Goal: Information Seeking & Learning: Learn about a topic

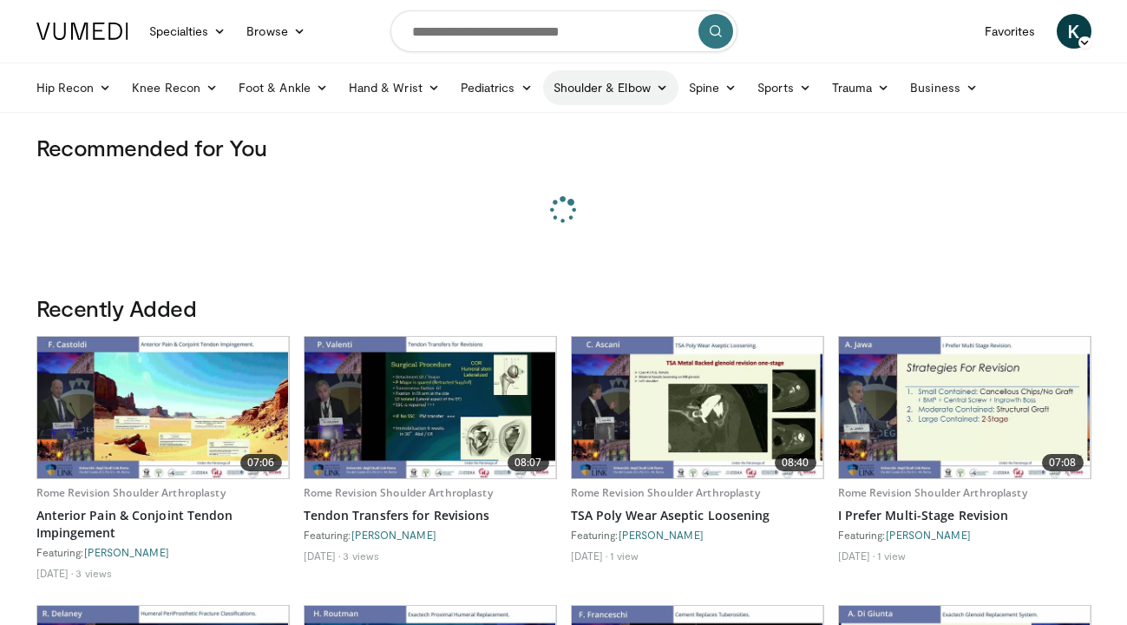
click at [633, 94] on link "Shoulder & Elbow" at bounding box center [610, 87] width 135 height 35
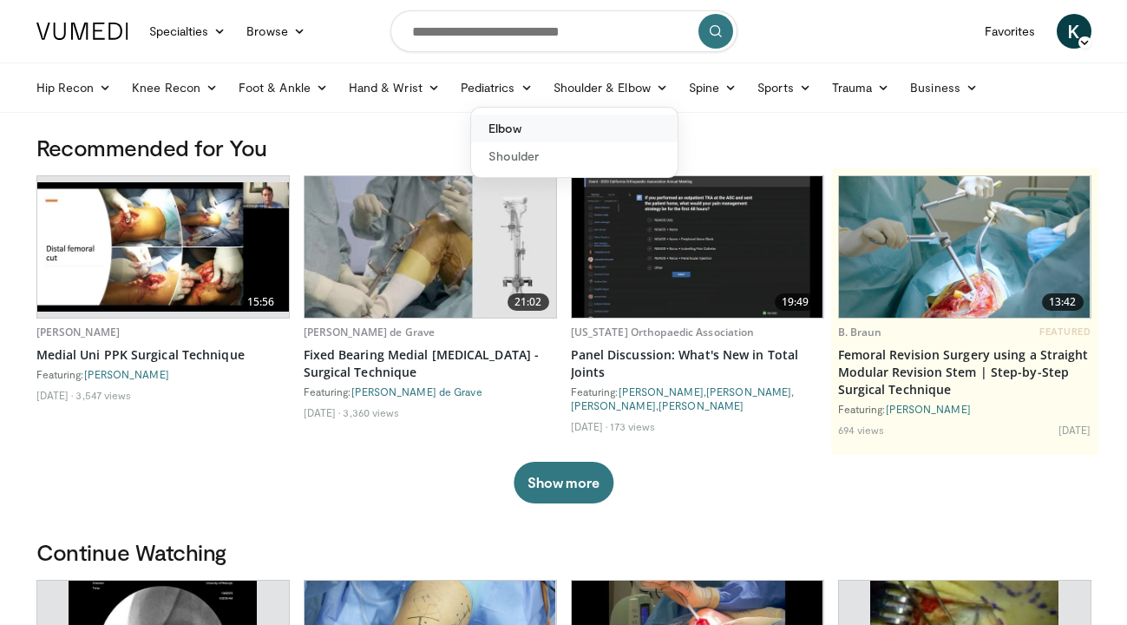
click at [578, 121] on link "Elbow" at bounding box center [574, 129] width 206 height 28
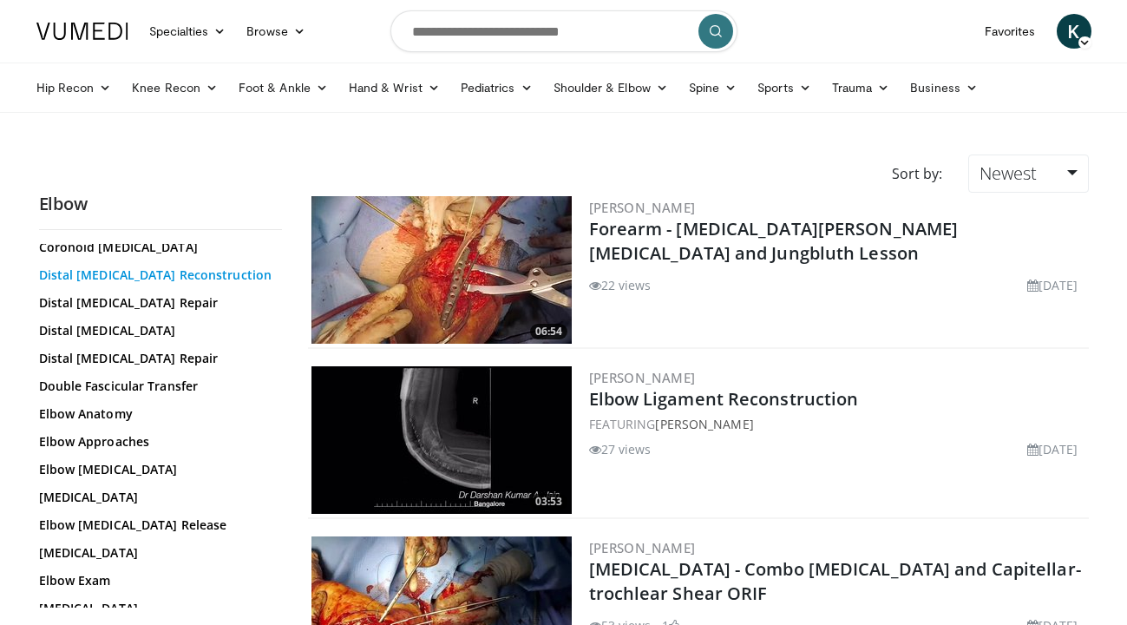
scroll to position [125, 0]
click at [131, 441] on link "Elbow Approaches" at bounding box center [156, 440] width 234 height 17
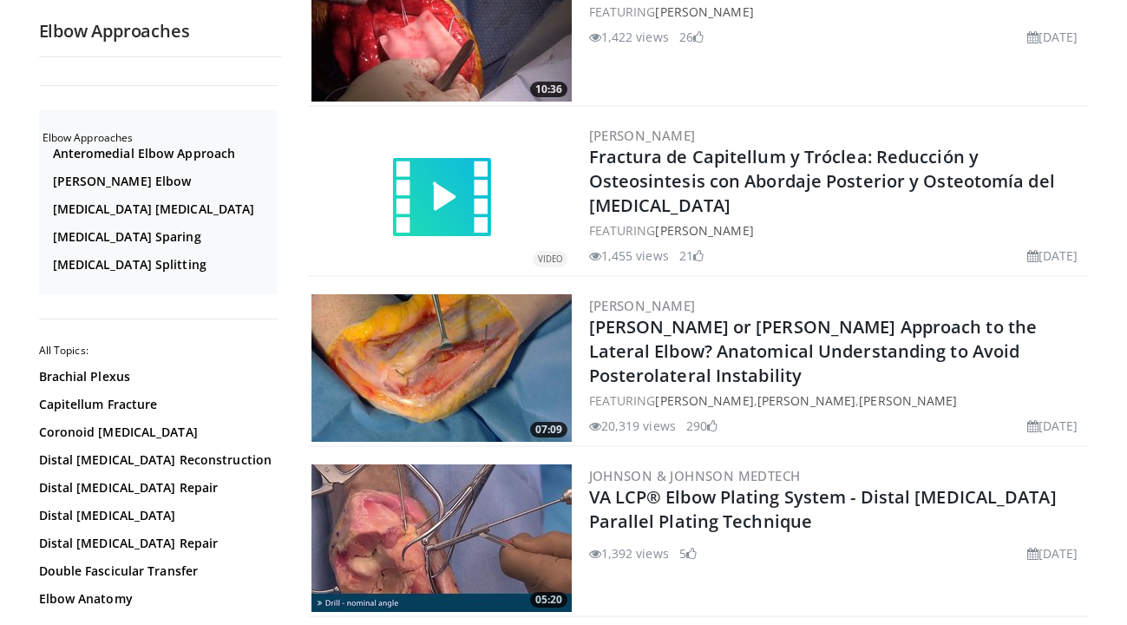
scroll to position [2814, 0]
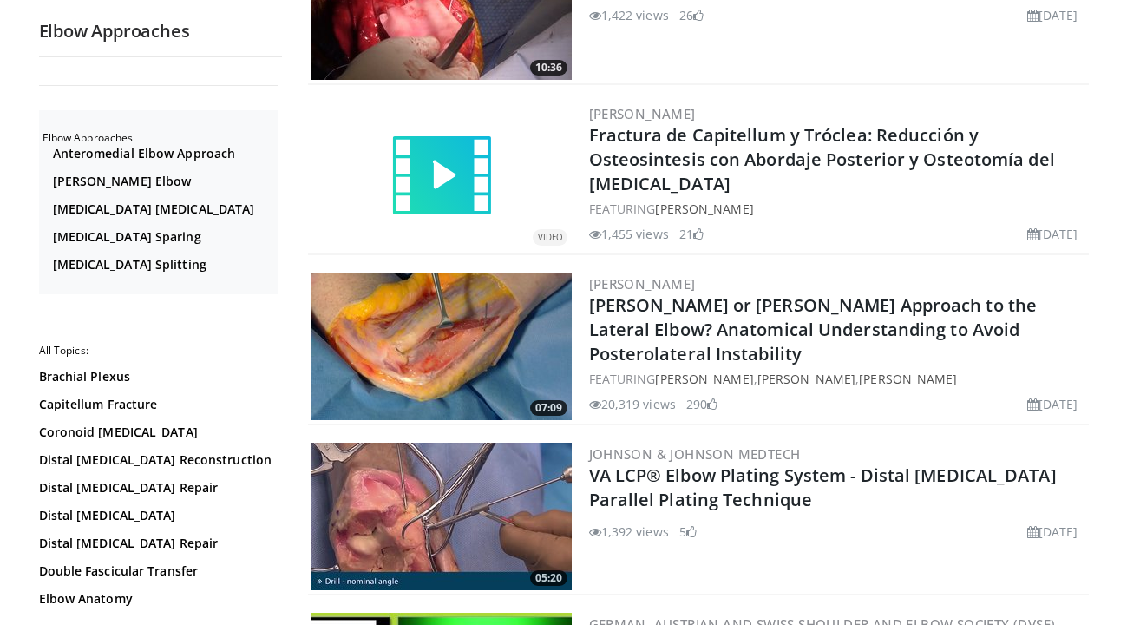
click at [437, 349] on img at bounding box center [441, 345] width 260 height 147
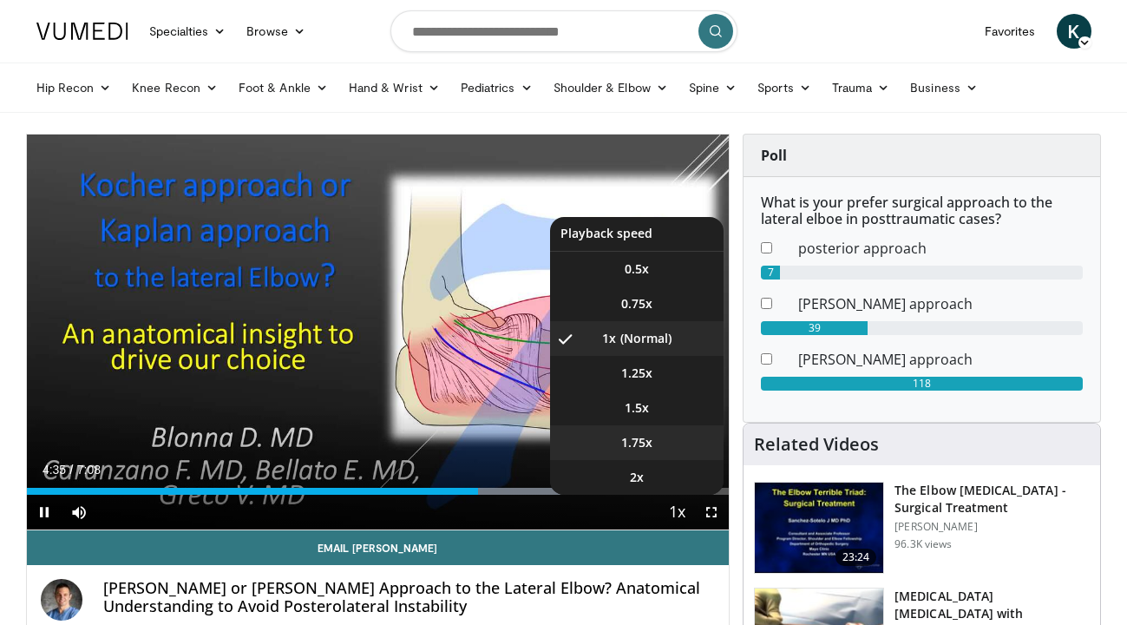
click at [646, 434] on span "1.75x" at bounding box center [636, 442] width 31 height 17
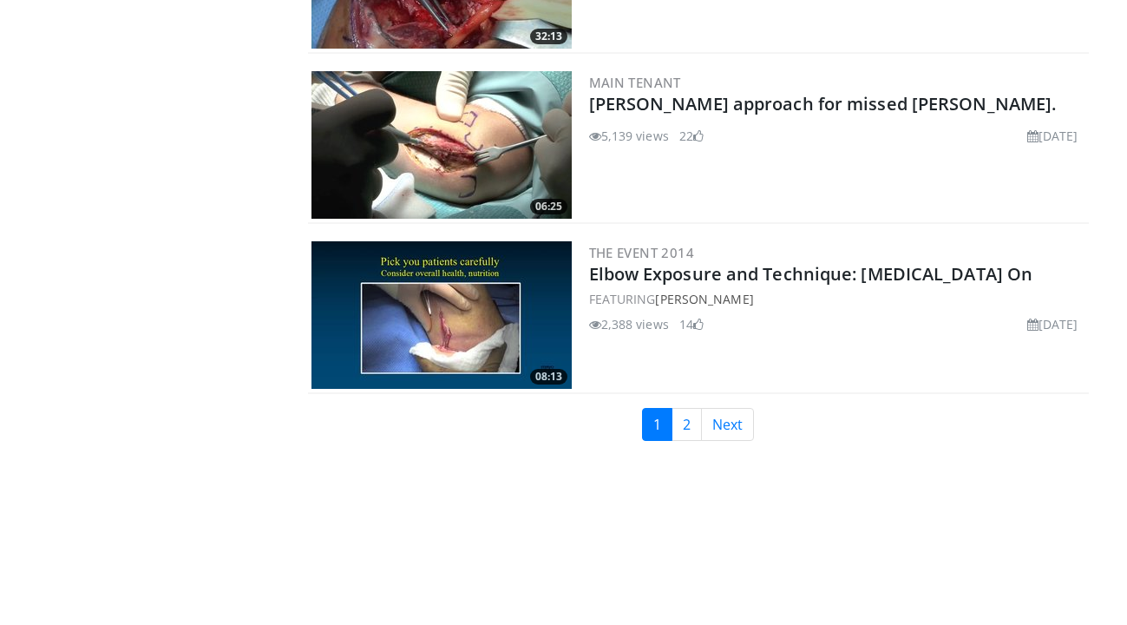
scroll to position [4037, 0]
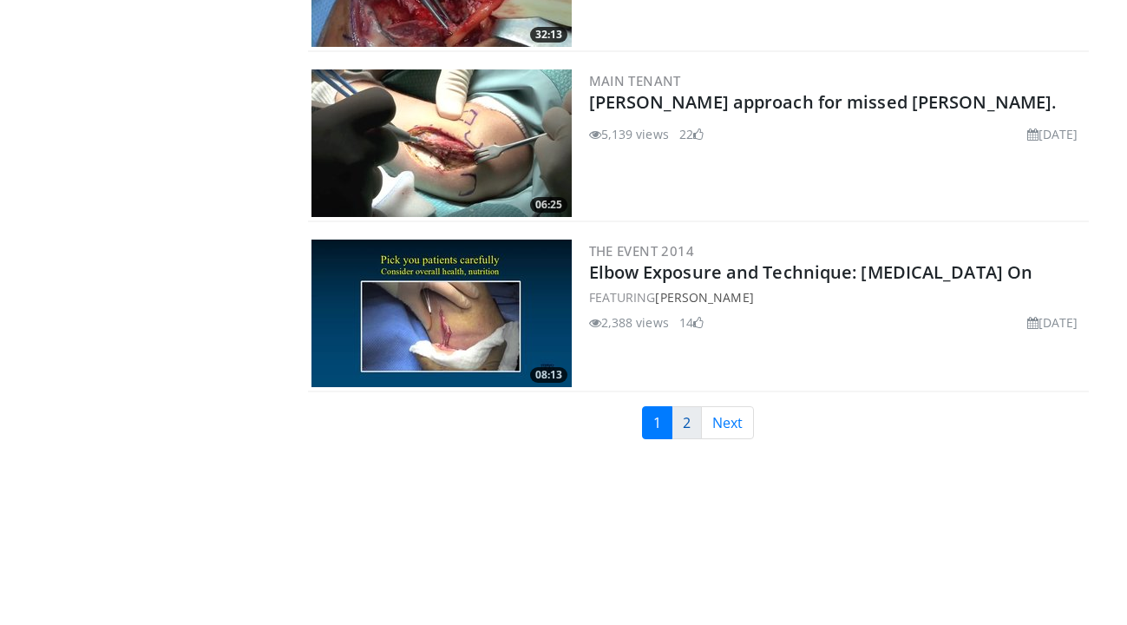
click at [685, 426] on link "2" at bounding box center [686, 422] width 30 height 33
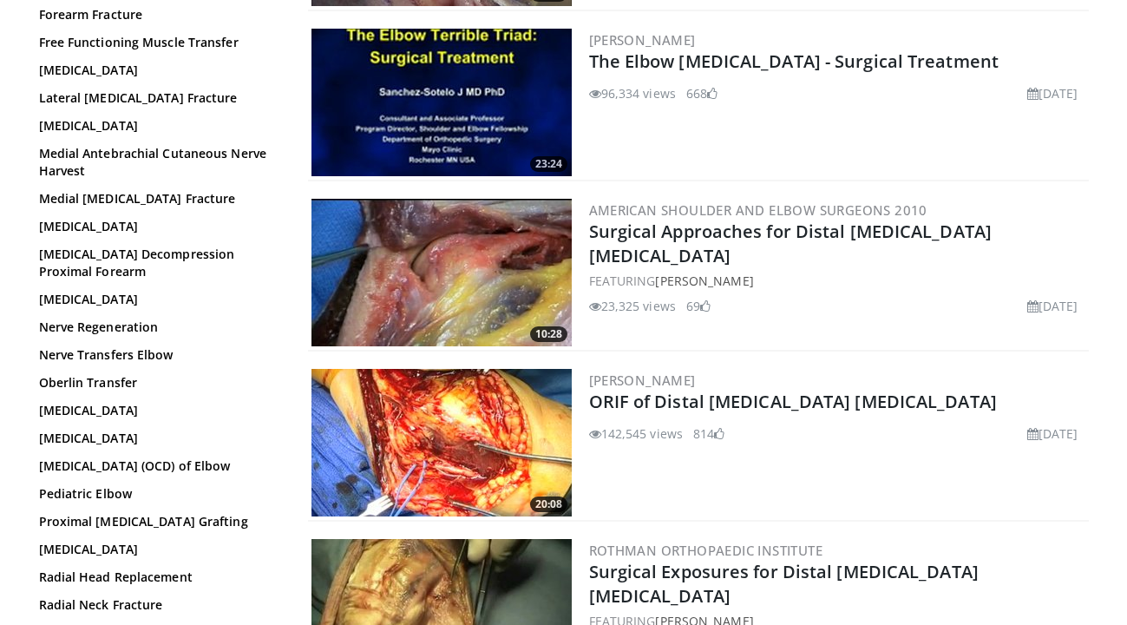
scroll to position [877, 0]
click at [145, 557] on link "[MEDICAL_DATA]" at bounding box center [156, 548] width 234 height 17
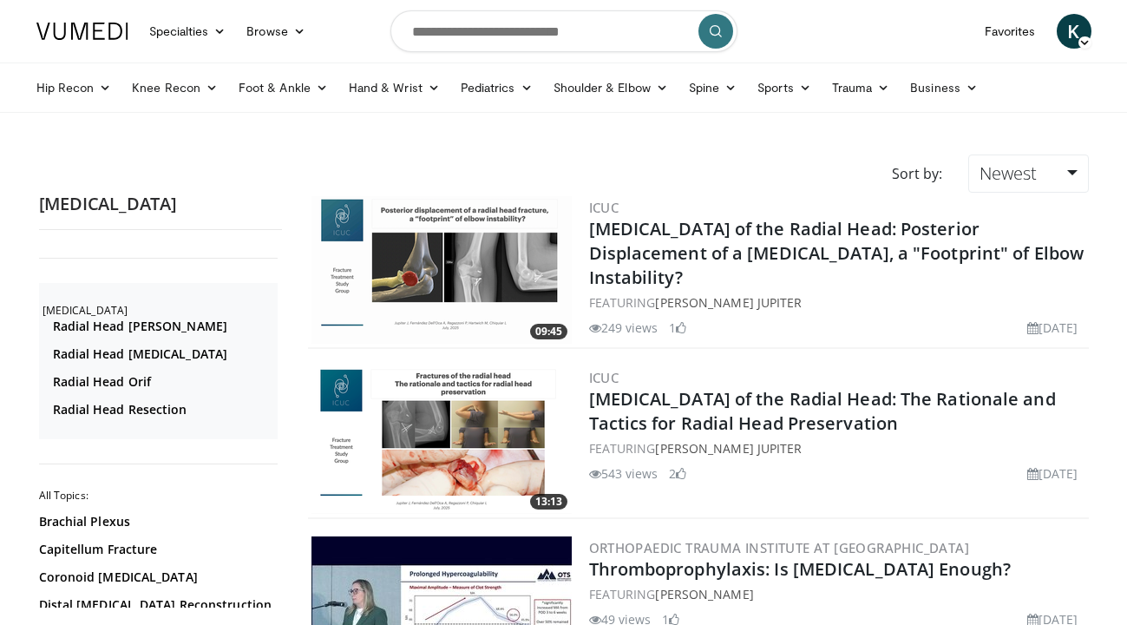
click at [464, 451] on img at bounding box center [441, 439] width 260 height 147
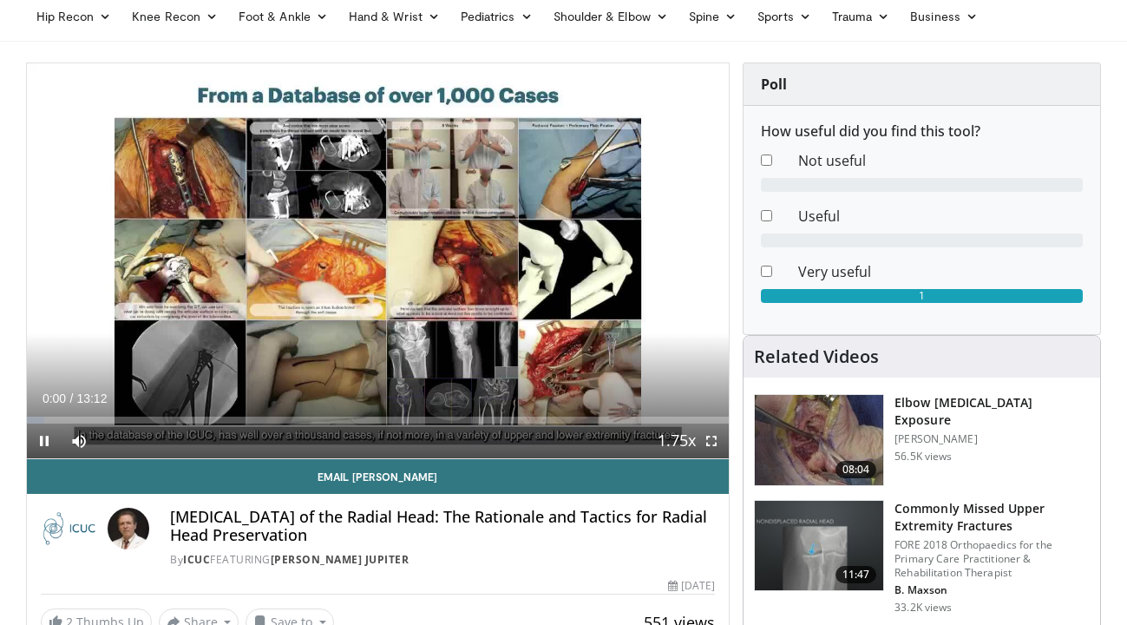
scroll to position [38, 0]
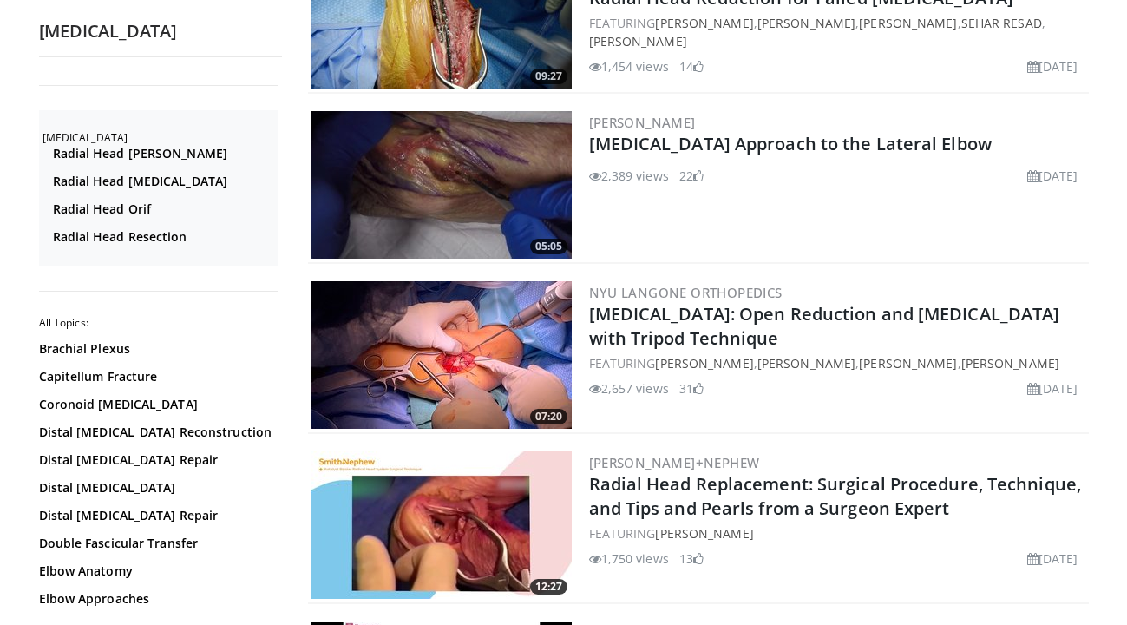
scroll to position [1294, 0]
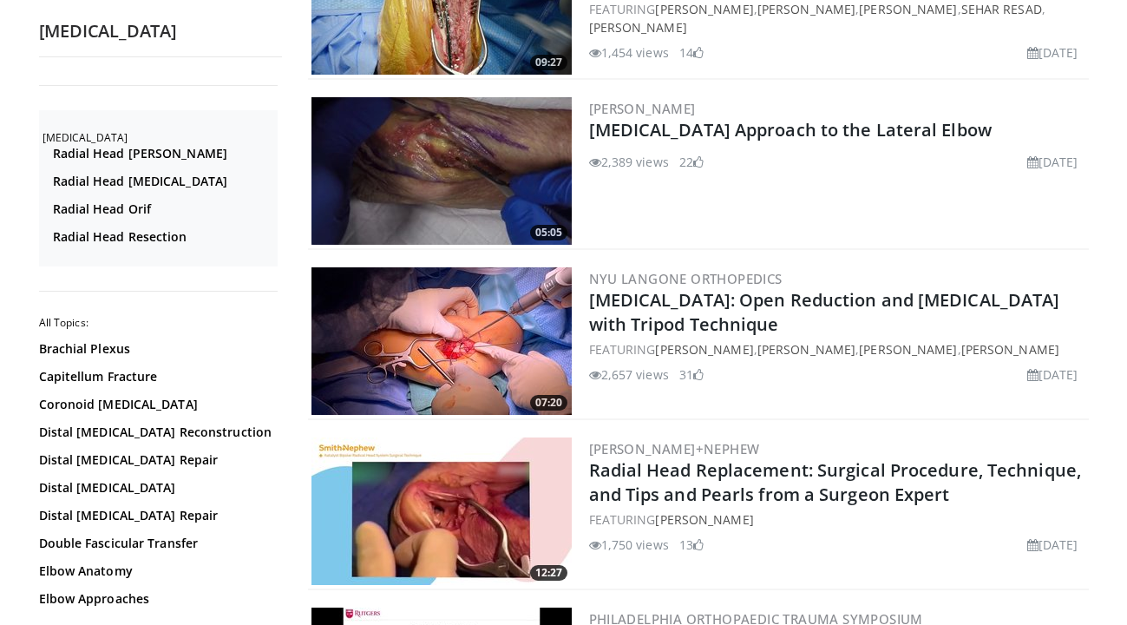
click at [488, 321] on img at bounding box center [441, 340] width 260 height 147
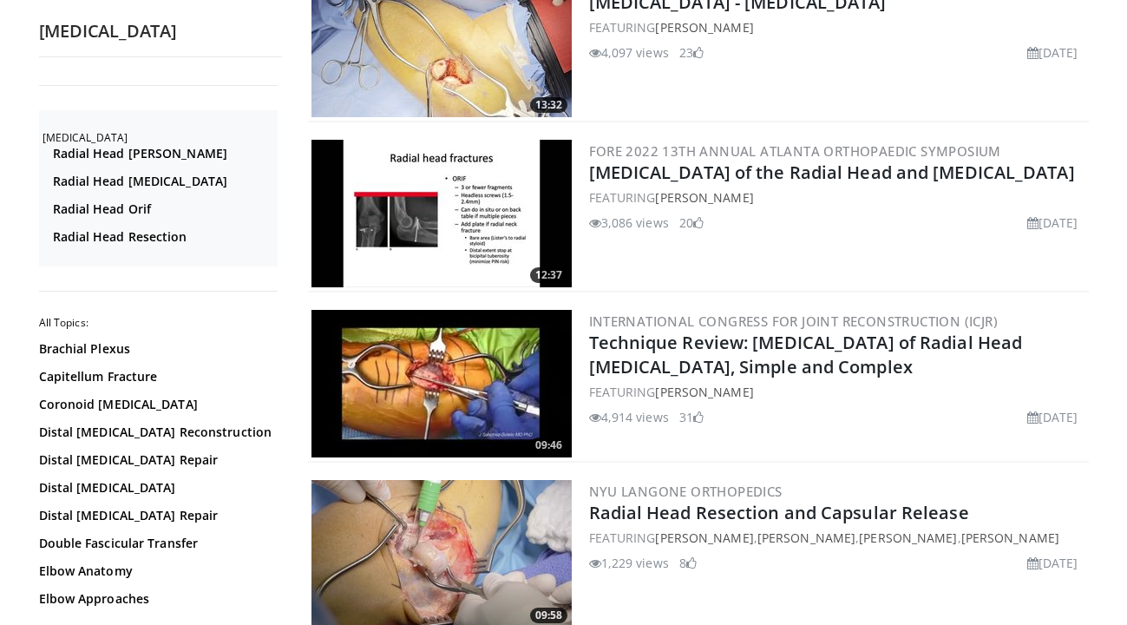
scroll to position [2784, 0]
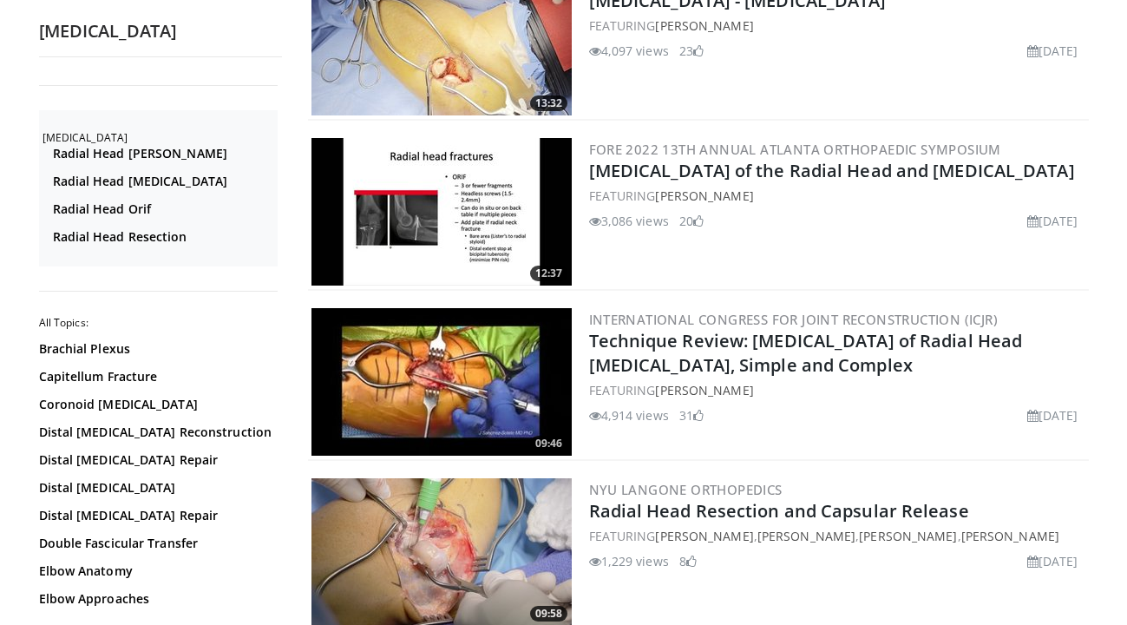
click at [474, 377] on img at bounding box center [441, 381] width 260 height 147
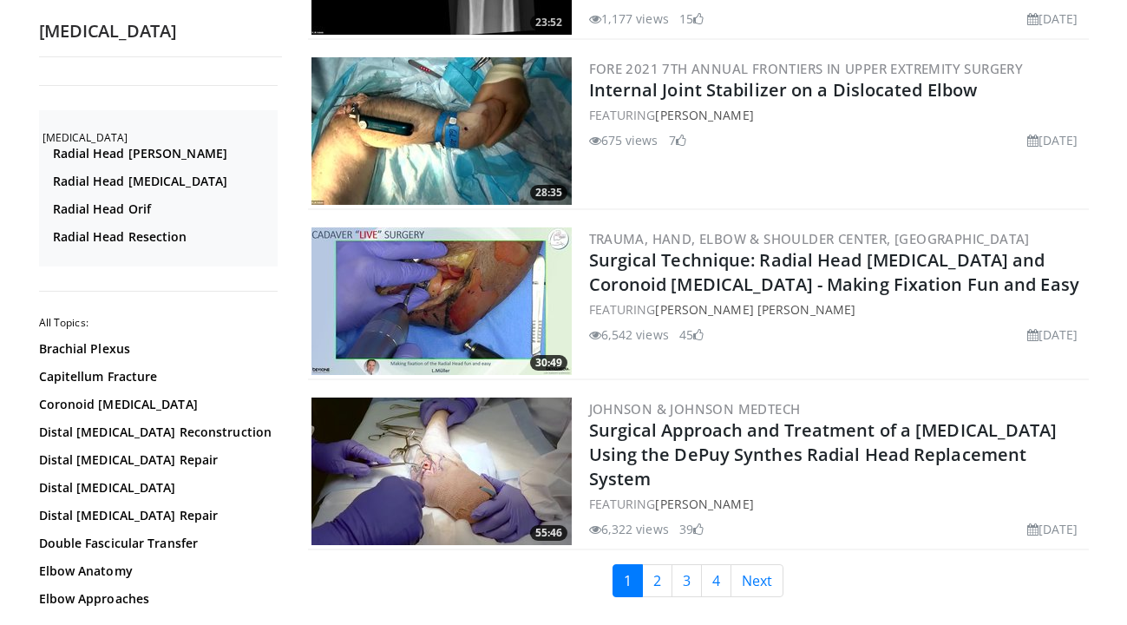
scroll to position [3886, 0]
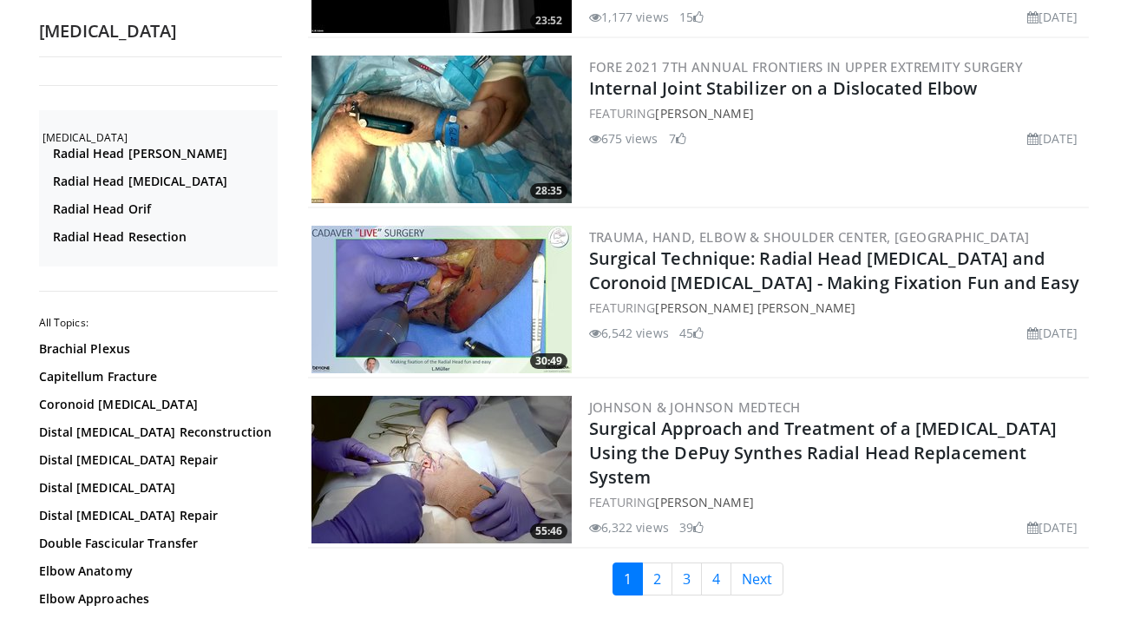
click at [411, 272] on img at bounding box center [441, 299] width 260 height 147
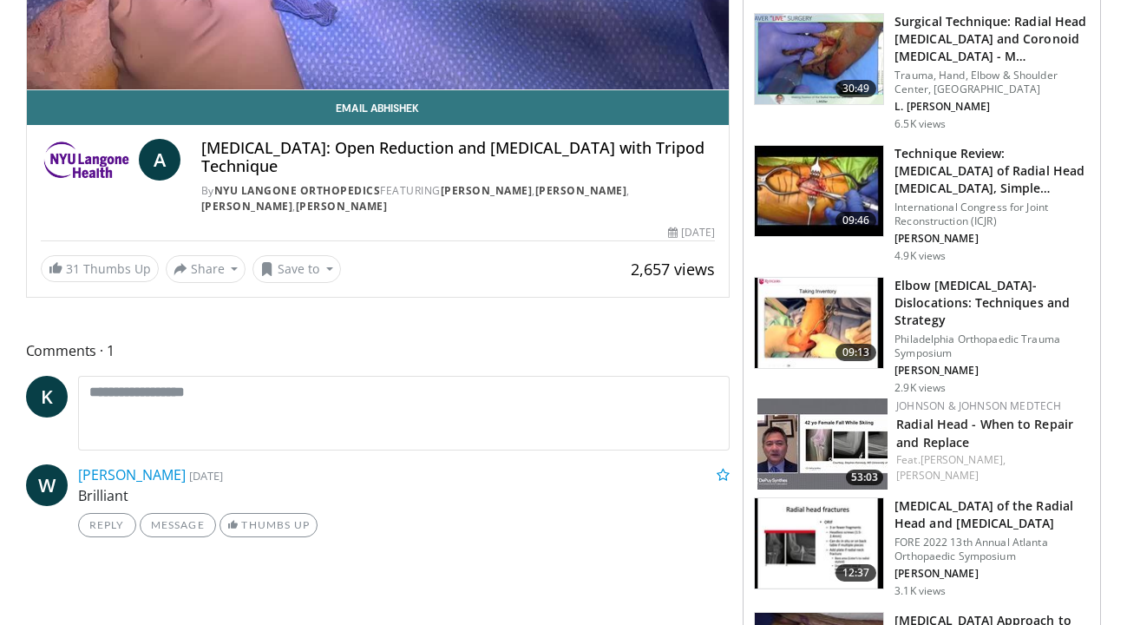
scroll to position [254, 0]
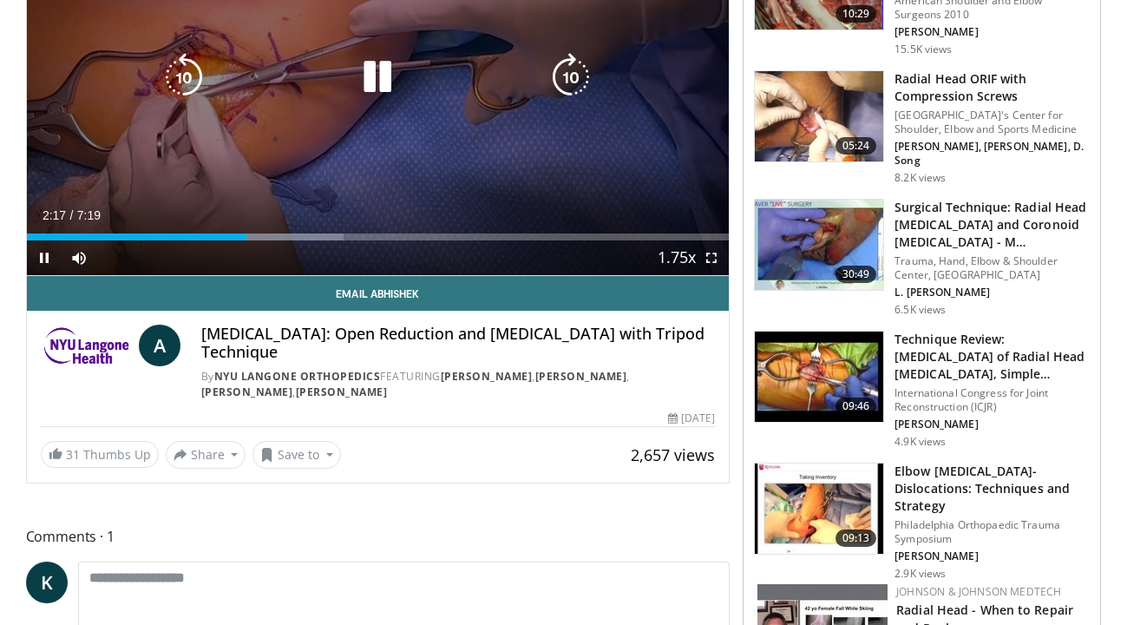
click at [387, 104] on div "10 seconds Tap to unmute" at bounding box center [378, 77] width 703 height 395
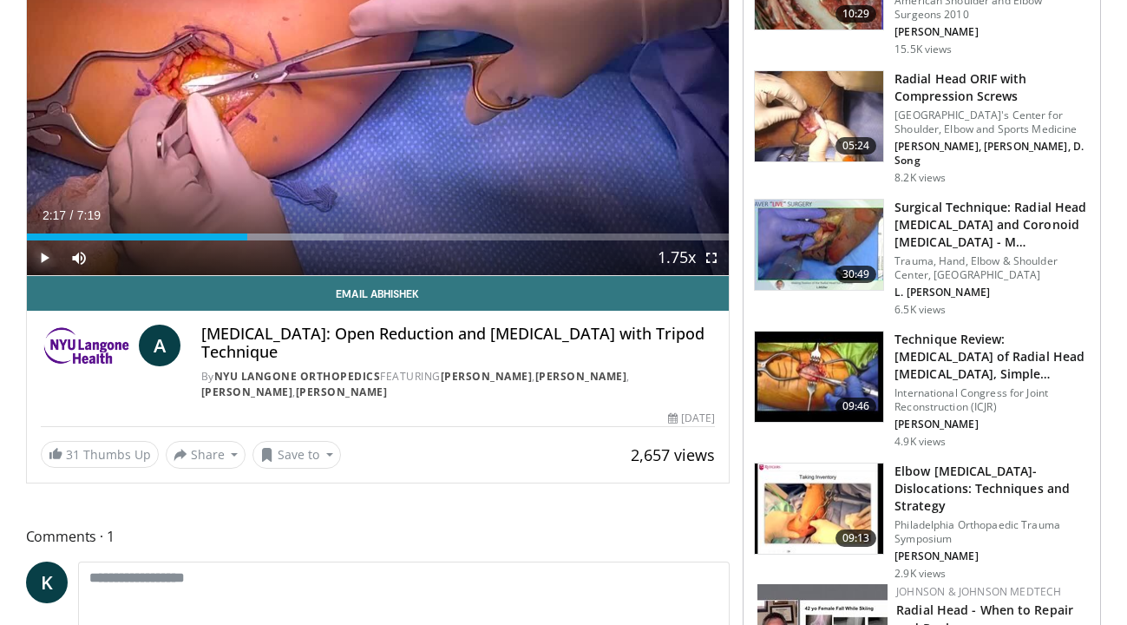
click at [38, 256] on span "Video Player" at bounding box center [44, 257] width 35 height 35
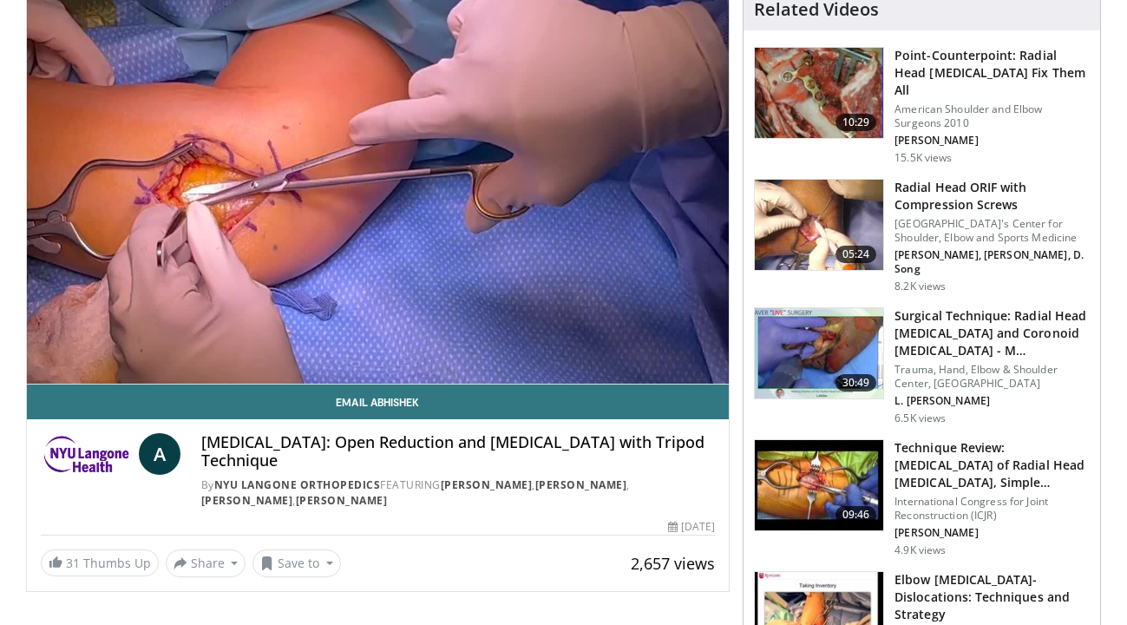
scroll to position [101, 0]
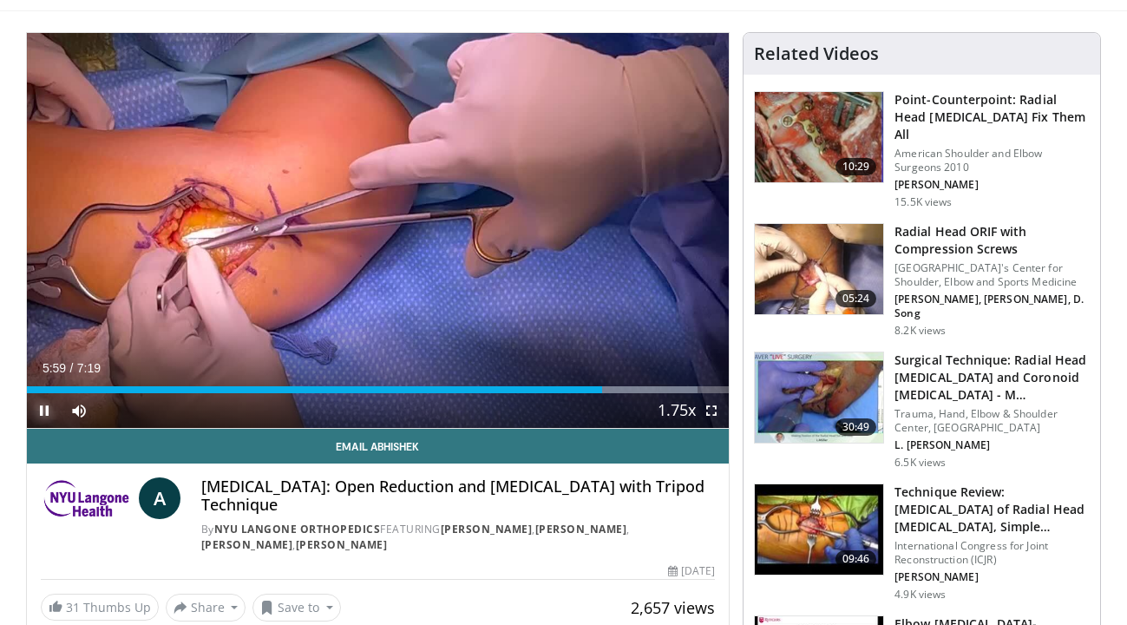
click at [40, 416] on span "Video Player" at bounding box center [44, 410] width 35 height 35
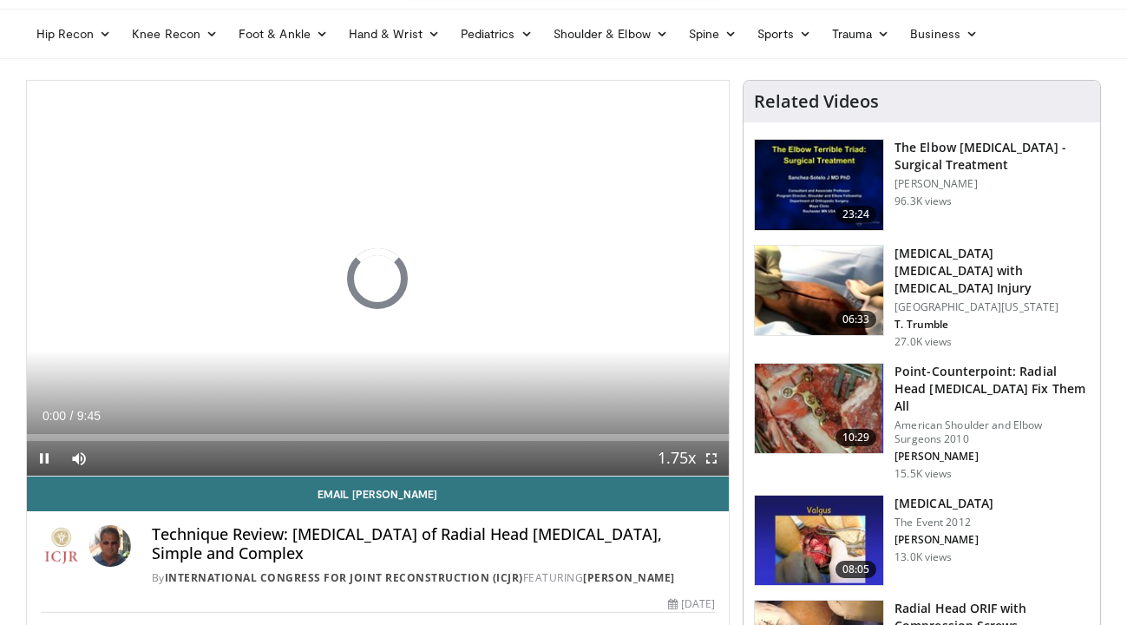
scroll to position [64, 0]
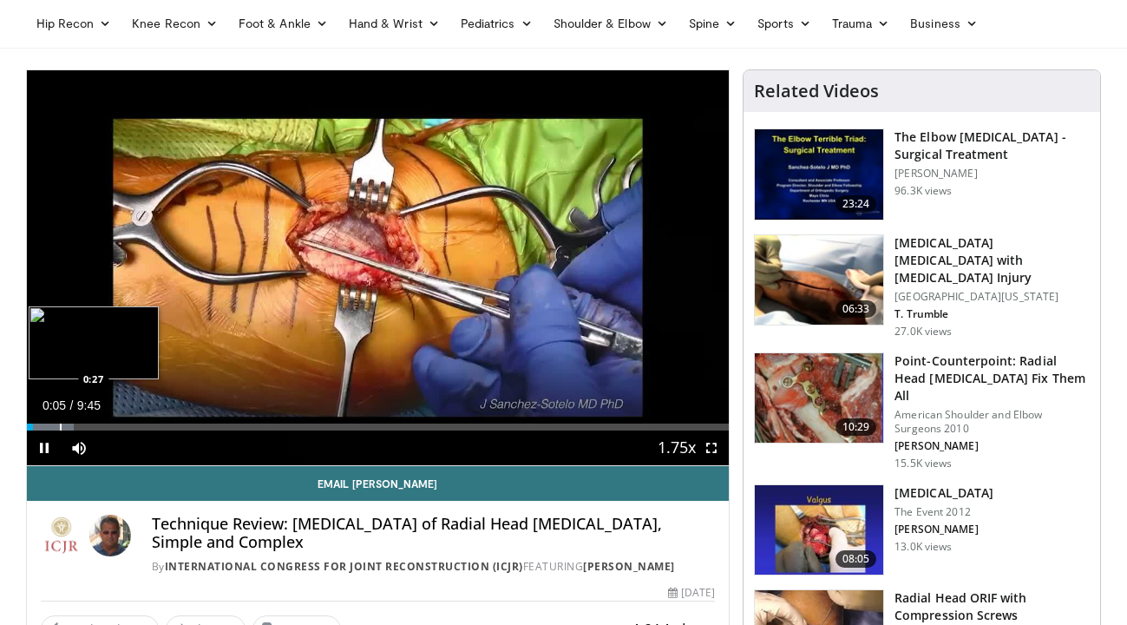
click at [60, 424] on div "Progress Bar" at bounding box center [61, 426] width 2 height 7
click at [88, 427] on div "Progress Bar" at bounding box center [89, 426] width 2 height 7
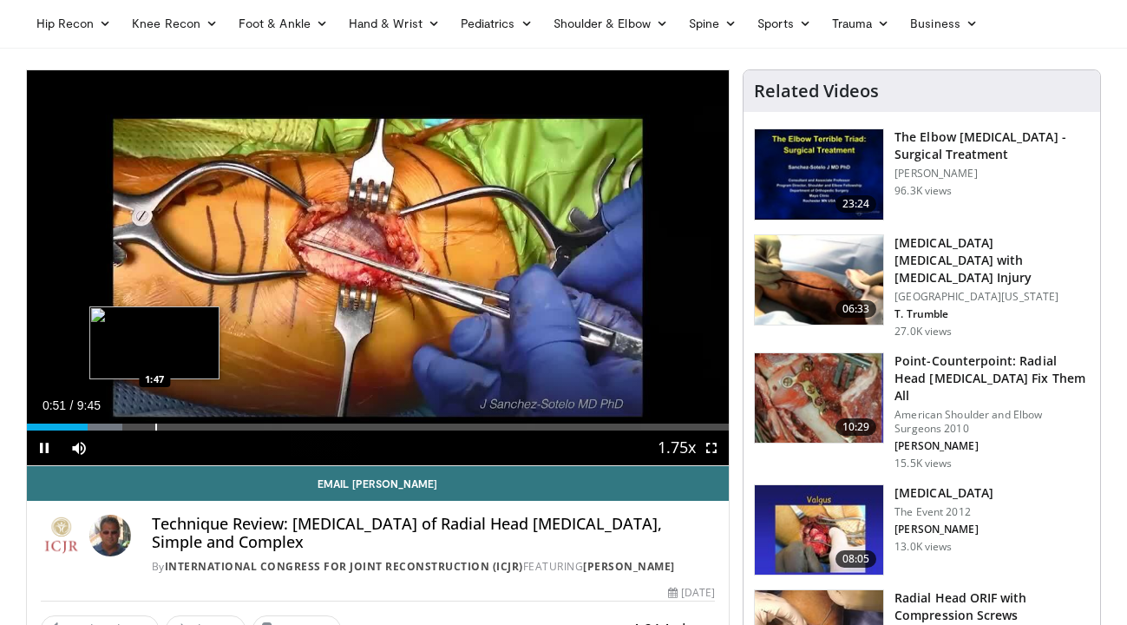
click at [155, 428] on div "Progress Bar" at bounding box center [156, 426] width 2 height 7
click at [179, 426] on div "10 seconds Tap to unmute" at bounding box center [378, 267] width 703 height 395
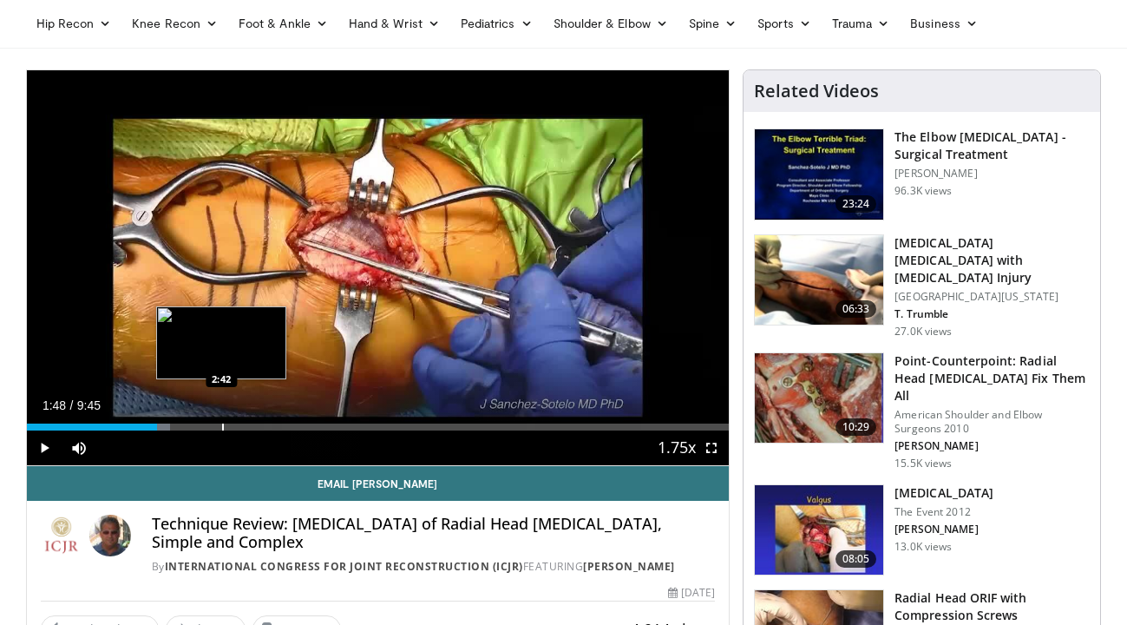
click at [222, 429] on div "Progress Bar" at bounding box center [223, 426] width 2 height 7
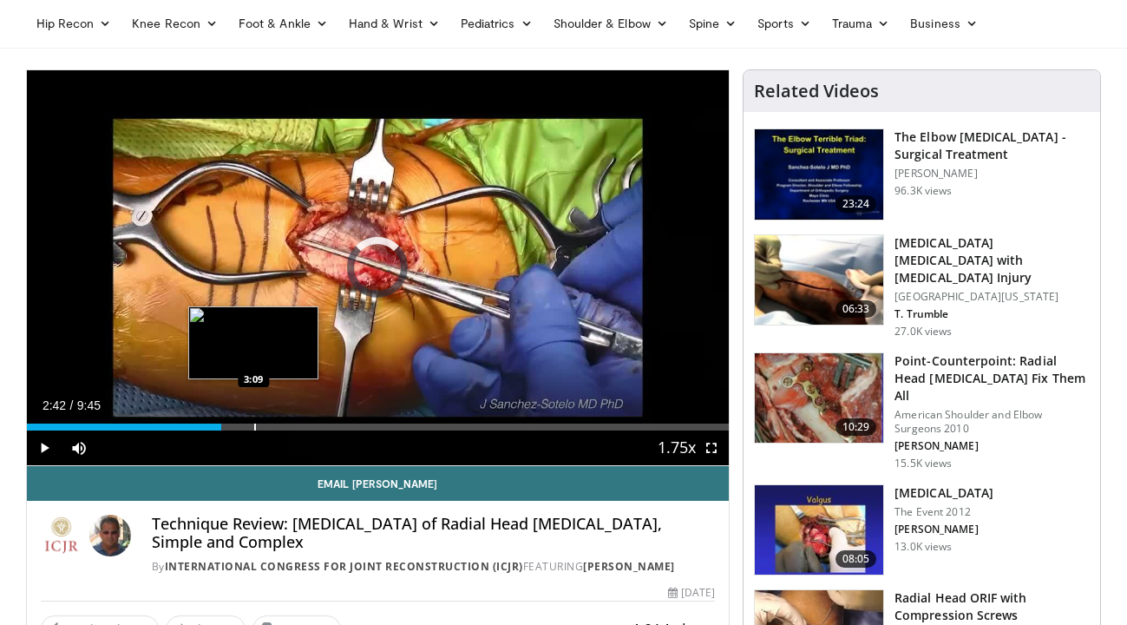
click at [254, 426] on div "Progress Bar" at bounding box center [255, 426] width 2 height 7
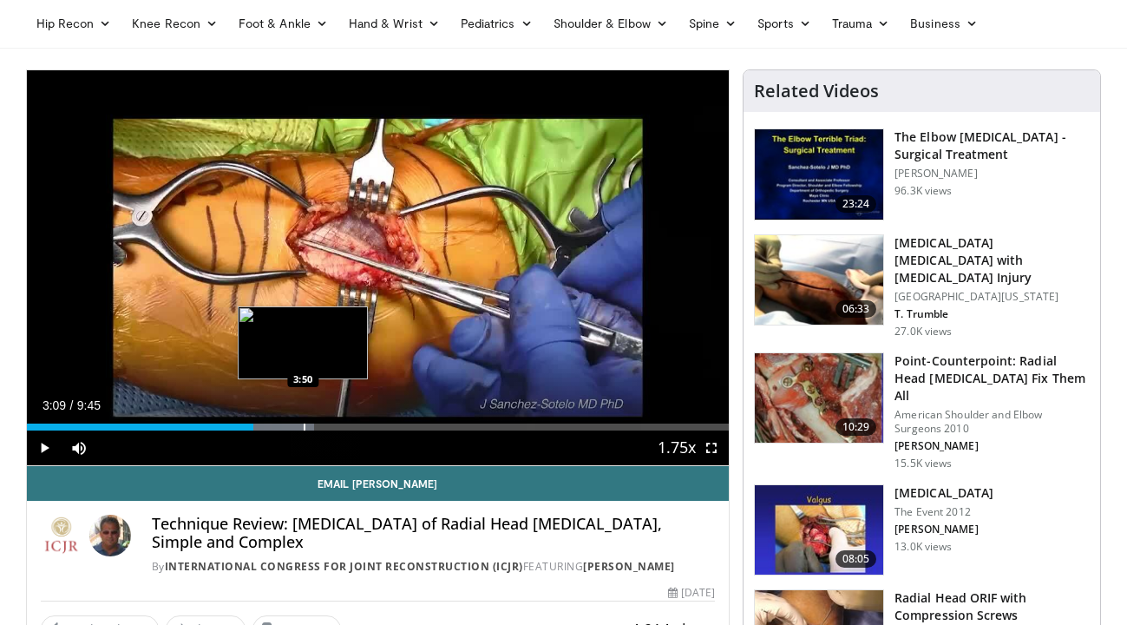
click at [304, 429] on div "Progress Bar" at bounding box center [305, 426] width 2 height 7
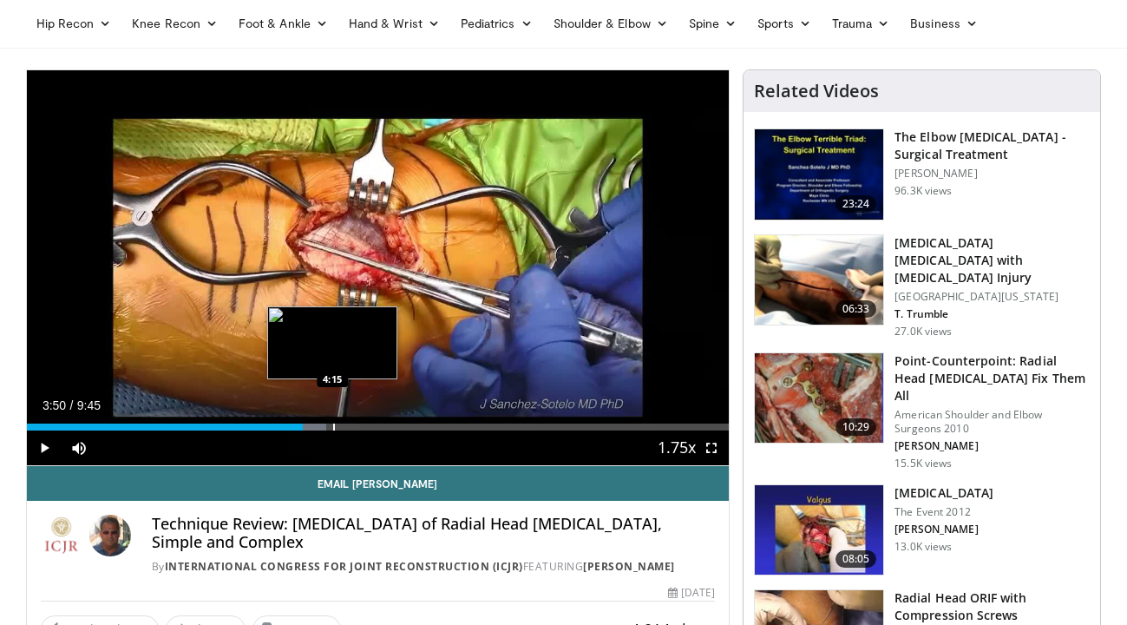
click at [333, 427] on div "Progress Bar" at bounding box center [334, 426] width 2 height 7
click at [353, 428] on div "Progress Bar" at bounding box center [354, 426] width 2 height 7
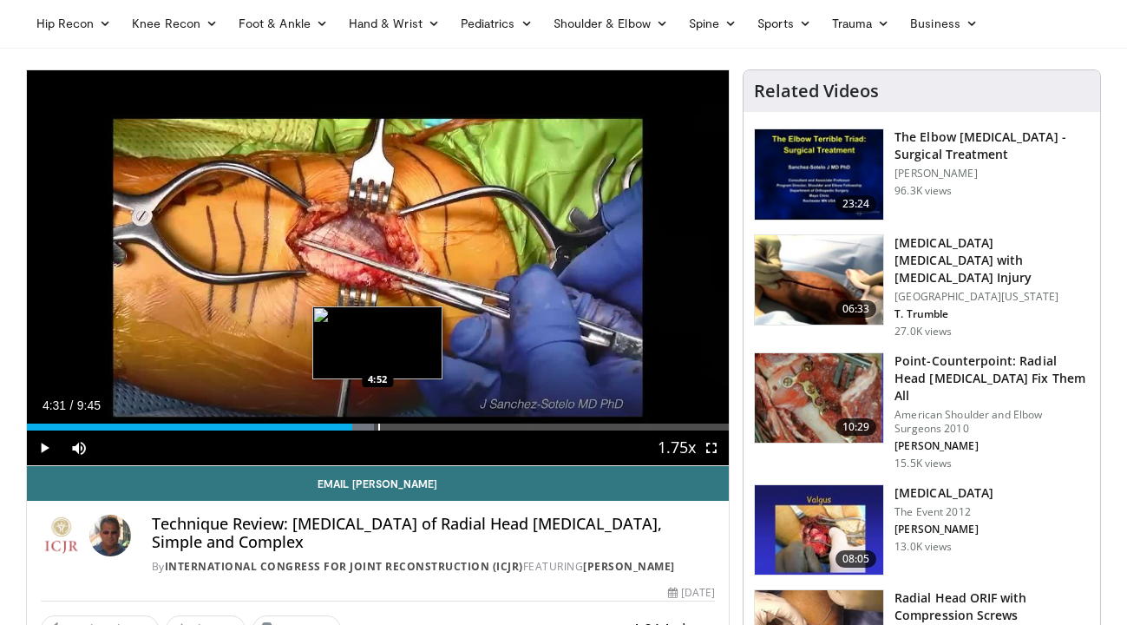
click at [378, 428] on div "Progress Bar" at bounding box center [379, 426] width 2 height 7
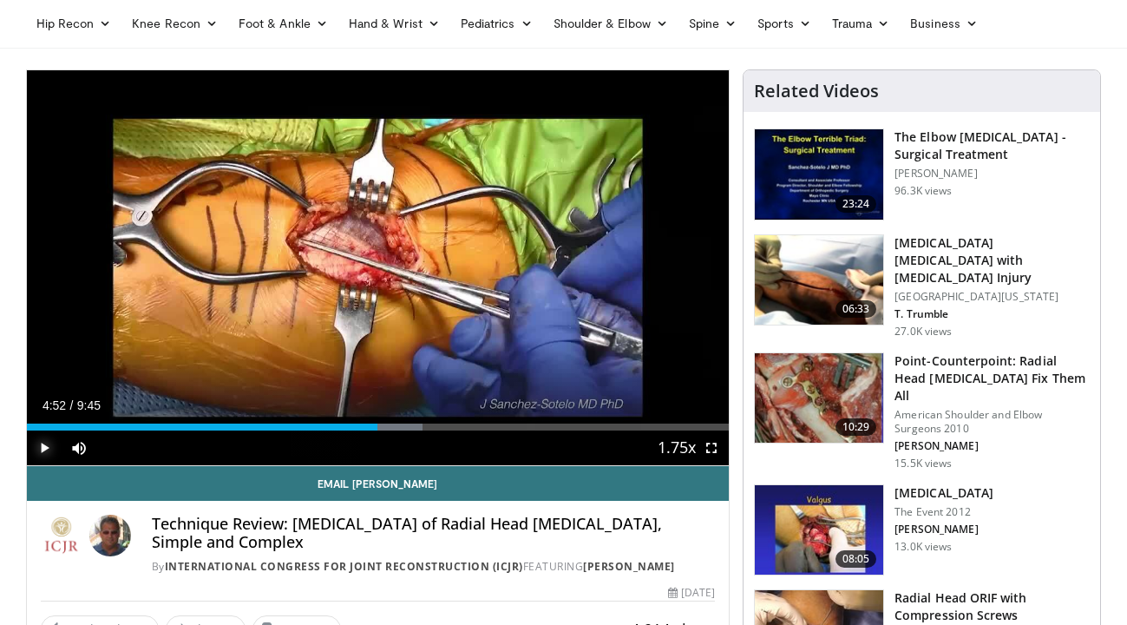
click at [43, 440] on span "Video Player" at bounding box center [44, 447] width 35 height 35
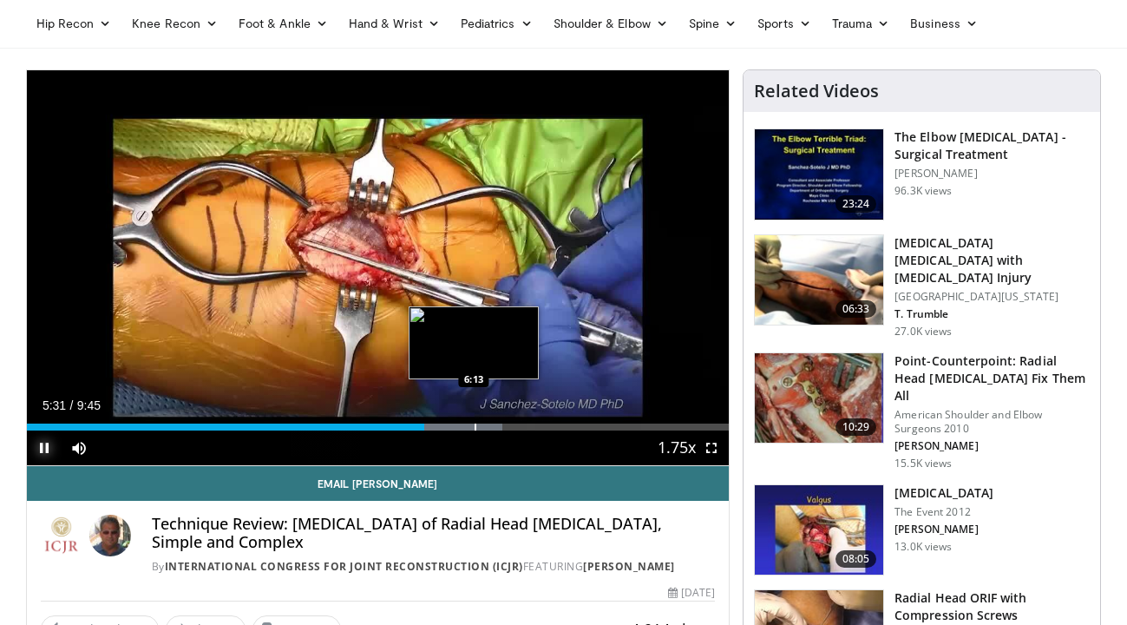
click at [475, 424] on div "Progress Bar" at bounding box center [476, 426] width 2 height 7
click at [497, 429] on div "Progress Bar" at bounding box center [498, 426] width 2 height 7
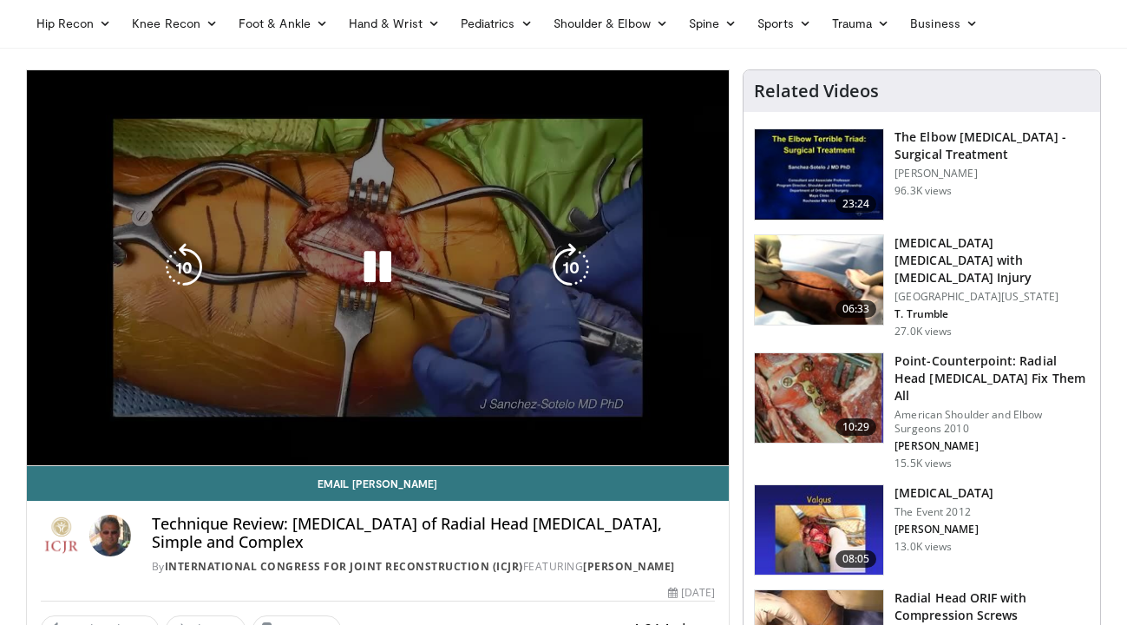
click at [552, 427] on div "Loaded : 72.83% 6:33 6:53" at bounding box center [378, 426] width 703 height 7
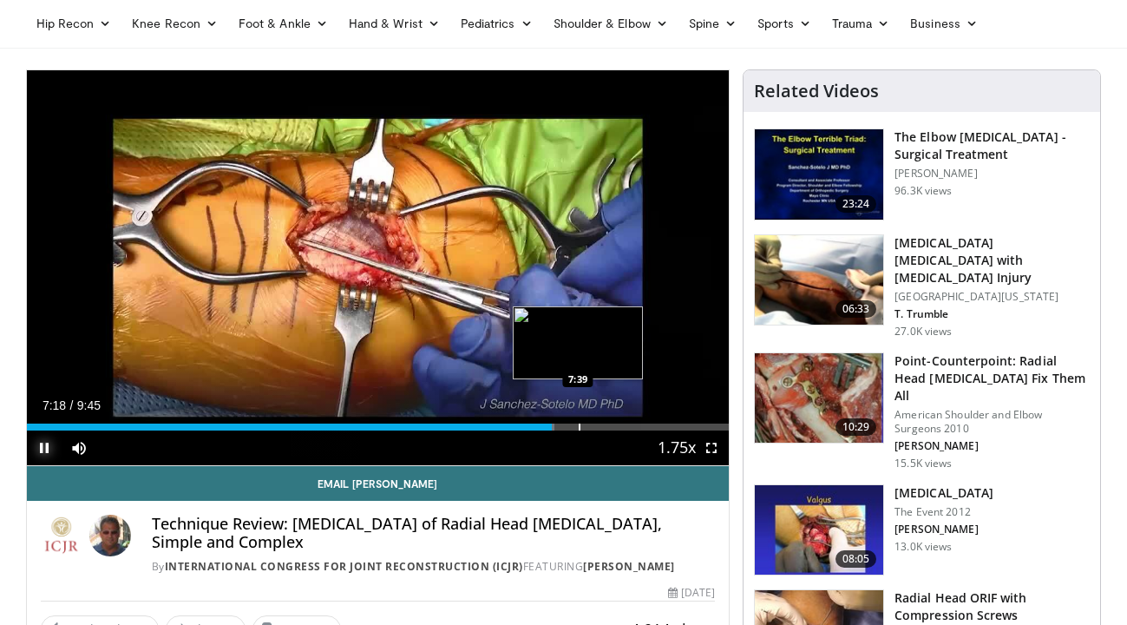
click at [579, 427] on div "Progress Bar" at bounding box center [580, 426] width 2 height 7
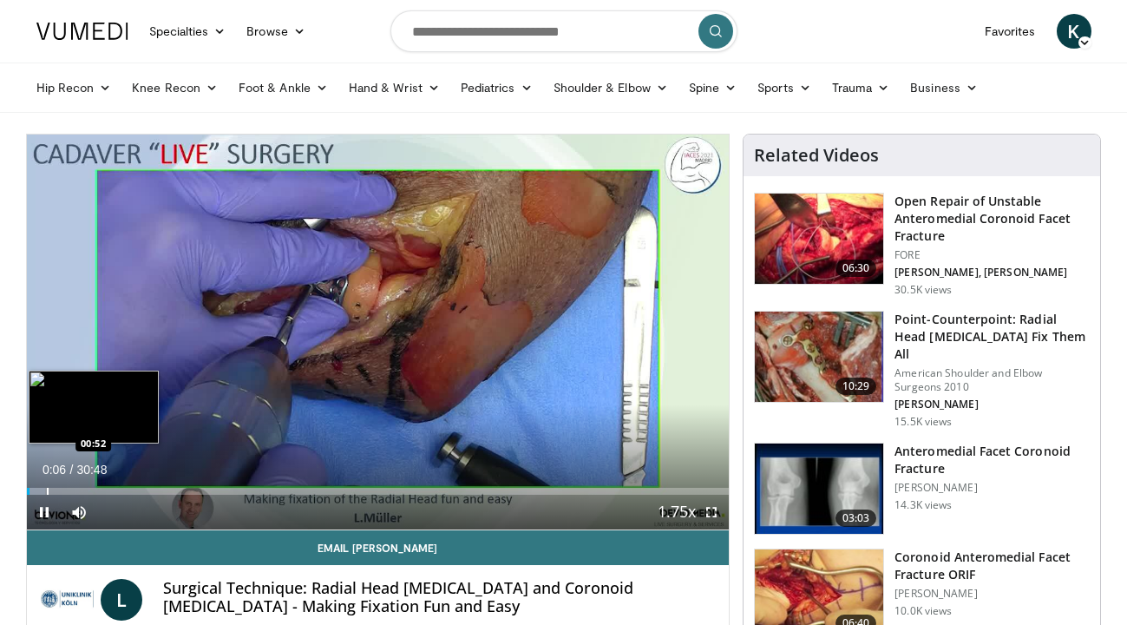
click at [47, 488] on div "Progress Bar" at bounding box center [48, 491] width 2 height 7
click at [75, 489] on div "Progress Bar" at bounding box center [76, 491] width 2 height 7
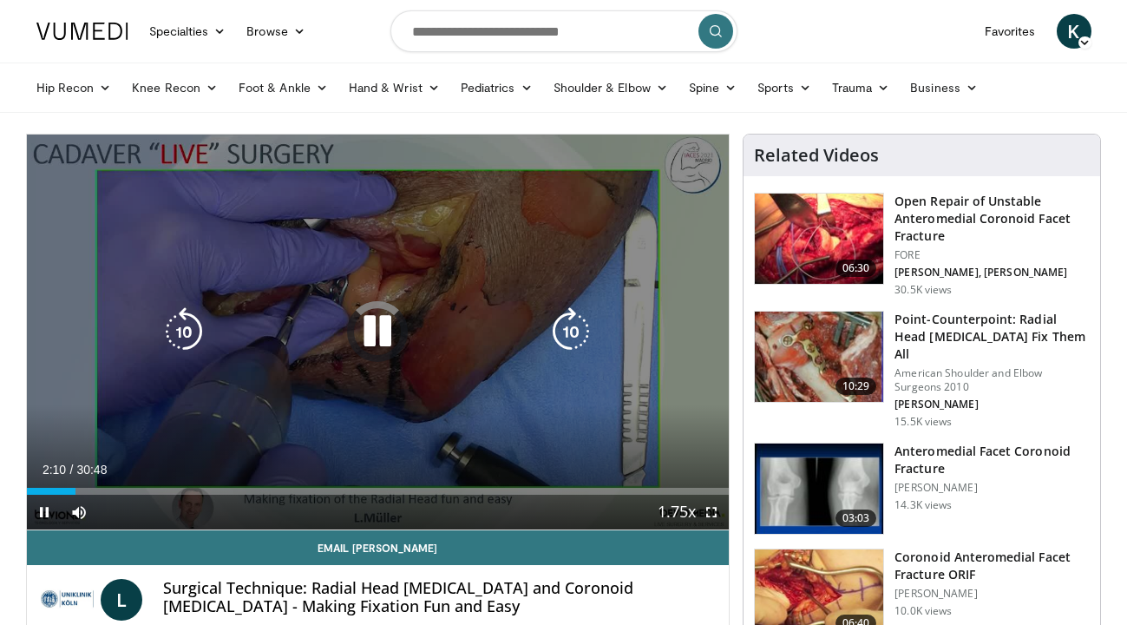
click at [110, 496] on div "Current Time 2:10 / Duration 30:48 Pause Skip Backward Skip Forward Mute 25% Lo…" at bounding box center [378, 511] width 703 height 35
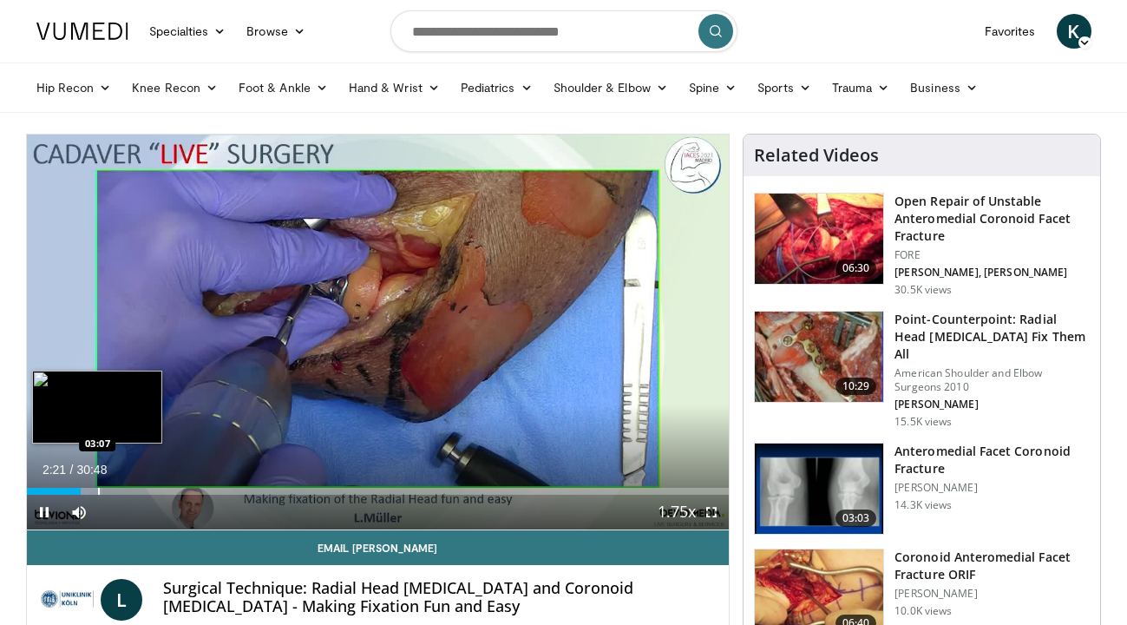
click at [98, 490] on div "Progress Bar" at bounding box center [99, 491] width 2 height 7
click at [117, 490] on div "Progress Bar" at bounding box center [118, 491] width 2 height 7
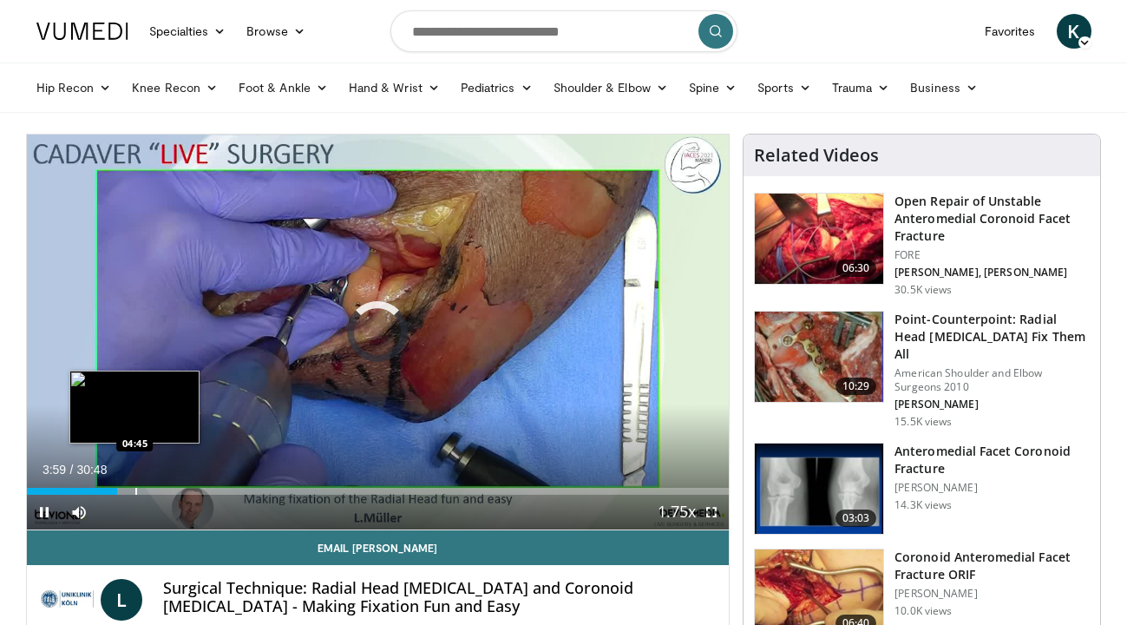
click at [135, 492] on div "Progress Bar" at bounding box center [136, 491] width 2 height 7
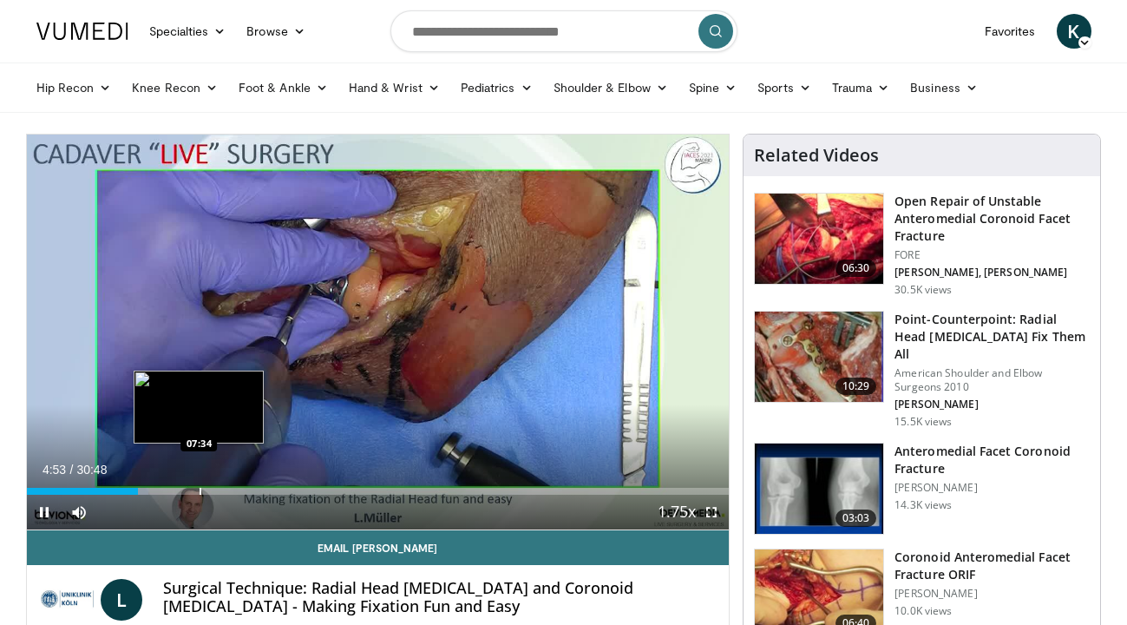
click at [200, 489] on div "Progress Bar" at bounding box center [201, 491] width 2 height 7
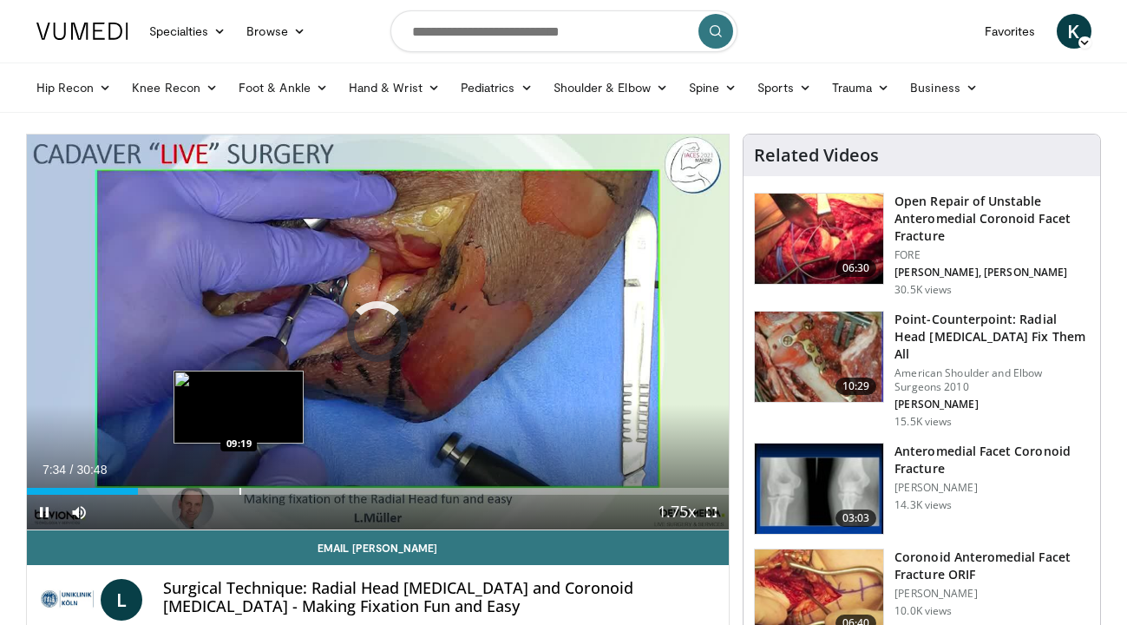
click at [239, 488] on div "Progress Bar" at bounding box center [240, 491] width 2 height 7
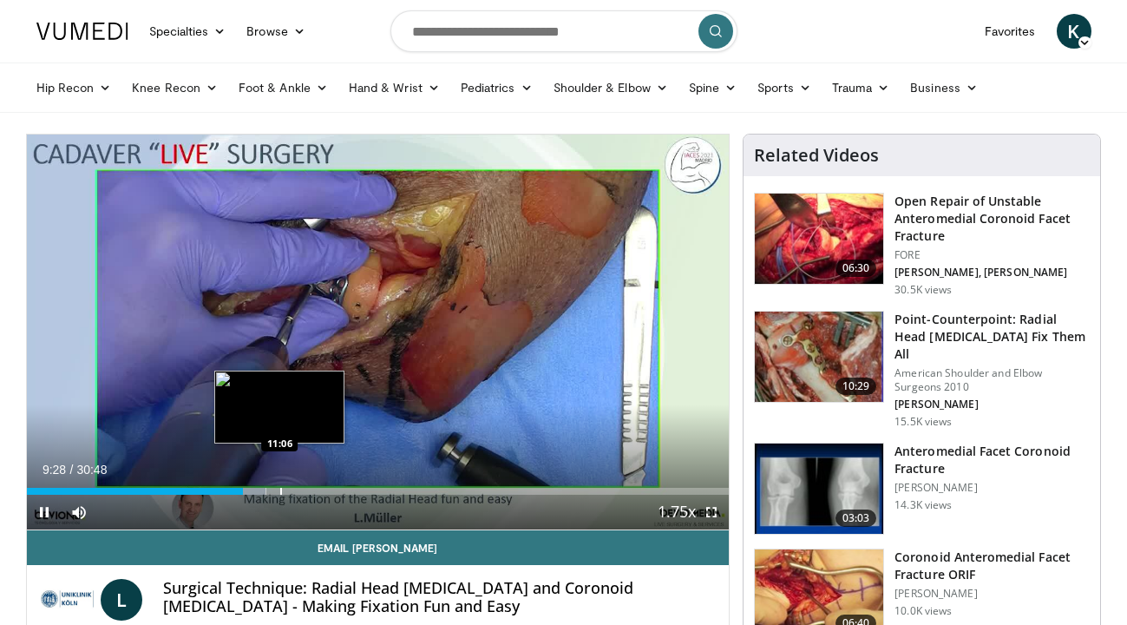
click at [280, 488] on div "Progress Bar" at bounding box center [281, 491] width 2 height 7
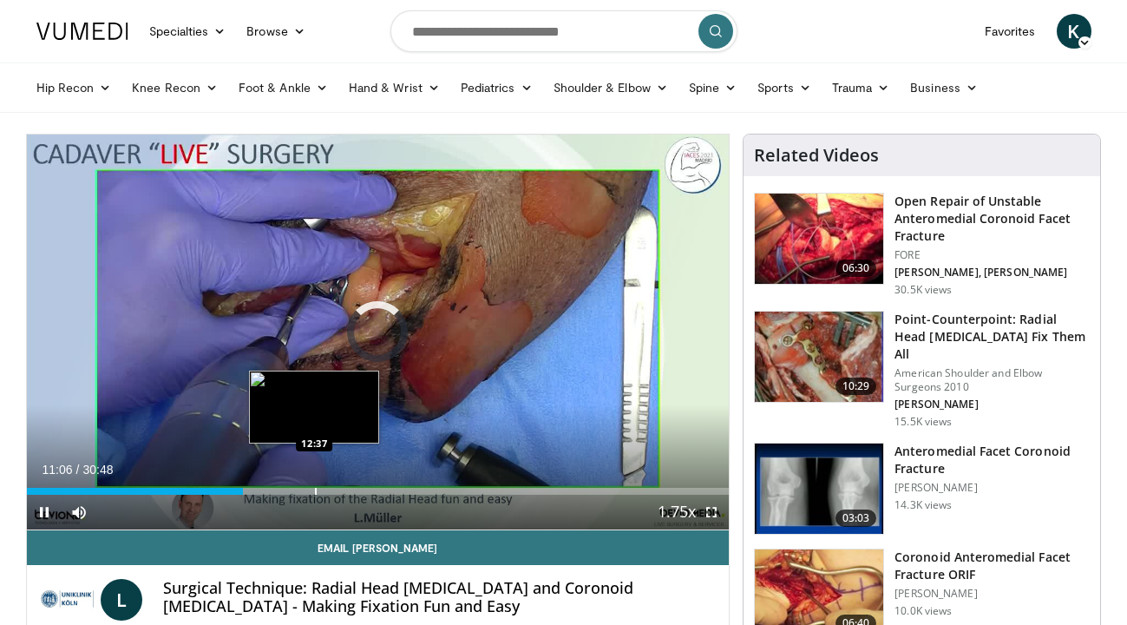
click at [315, 488] on div "Progress Bar" at bounding box center [316, 491] width 2 height 7
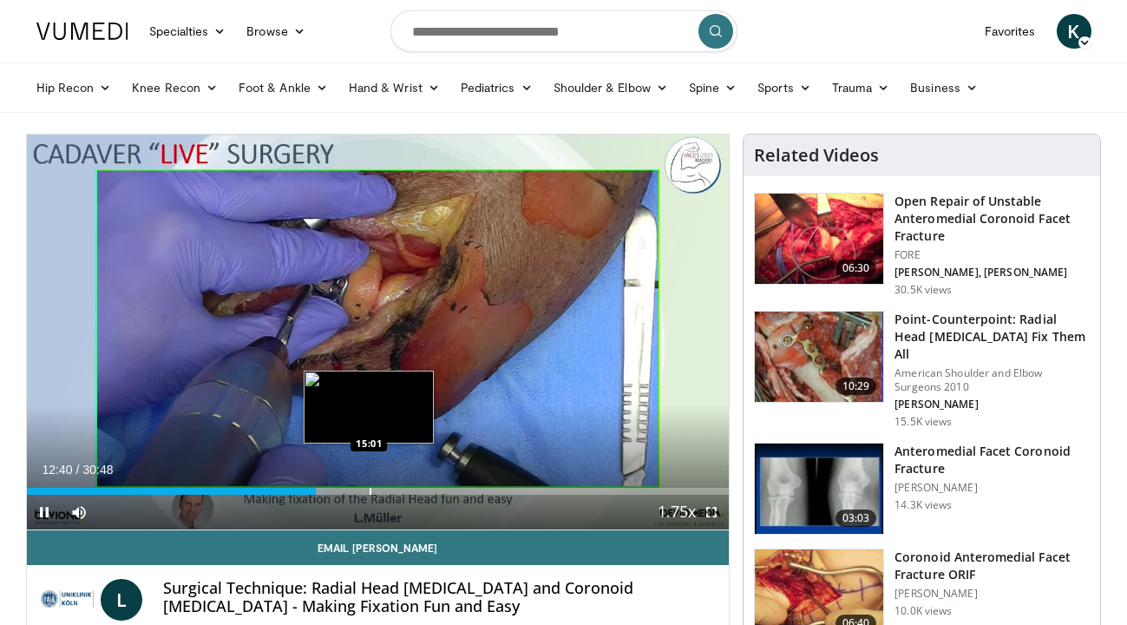
click at [368, 490] on div "Loaded : 42.20% 12:41 15:01" at bounding box center [378, 491] width 703 height 7
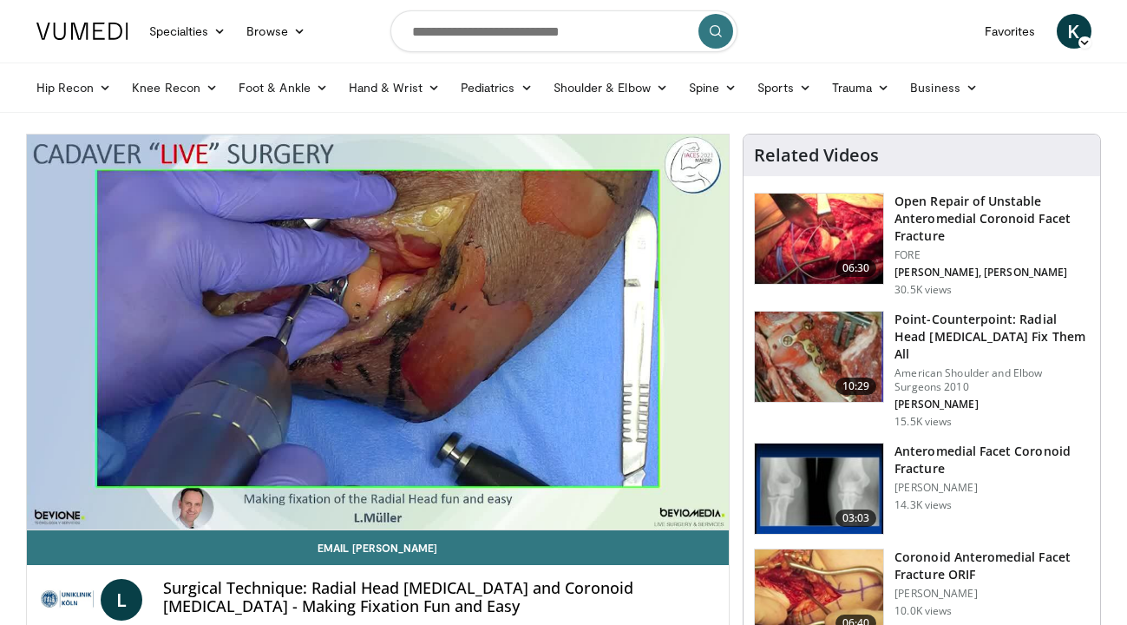
click at [390, 488] on div "10 seconds Tap to unmute" at bounding box center [378, 331] width 703 height 395
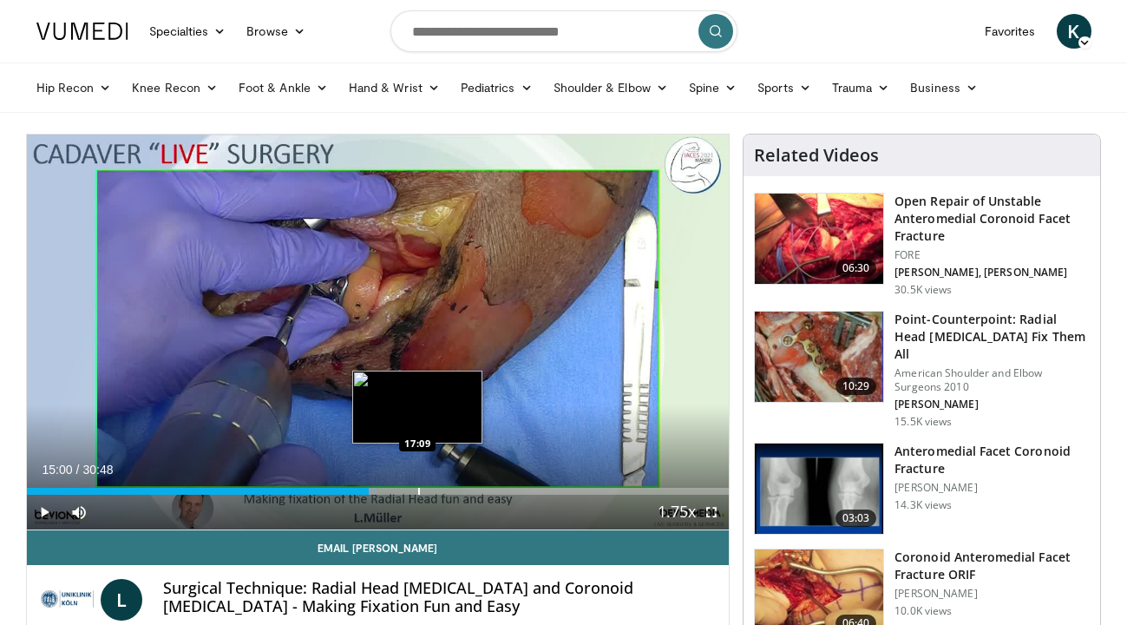
click at [418, 489] on div "Progress Bar" at bounding box center [419, 491] width 2 height 7
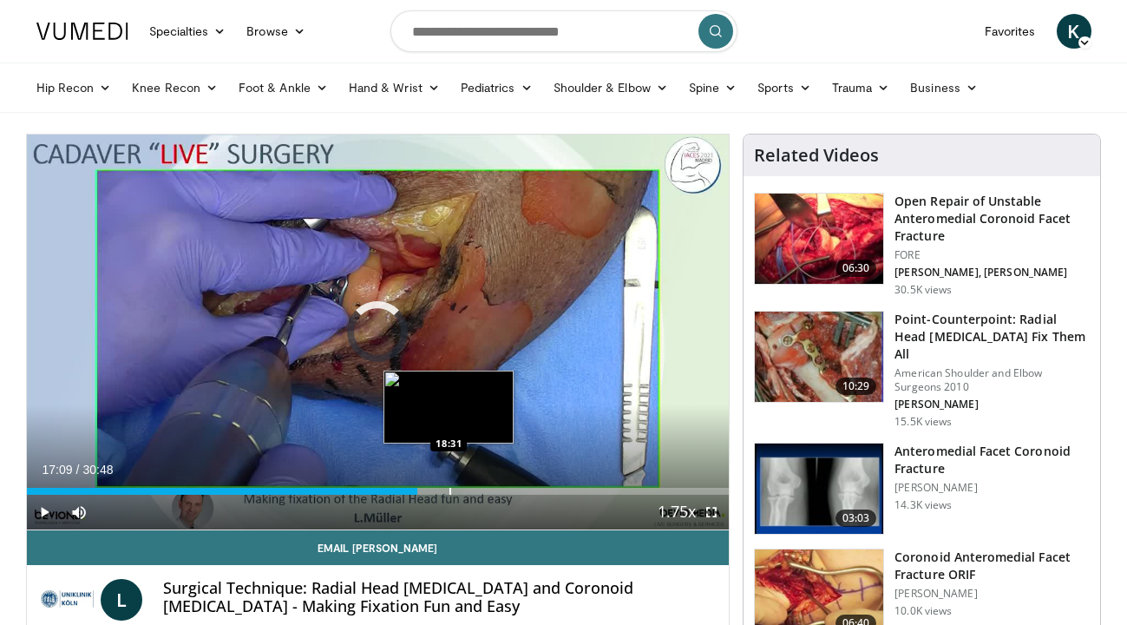
click at [449, 488] on div "Progress Bar" at bounding box center [450, 491] width 2 height 7
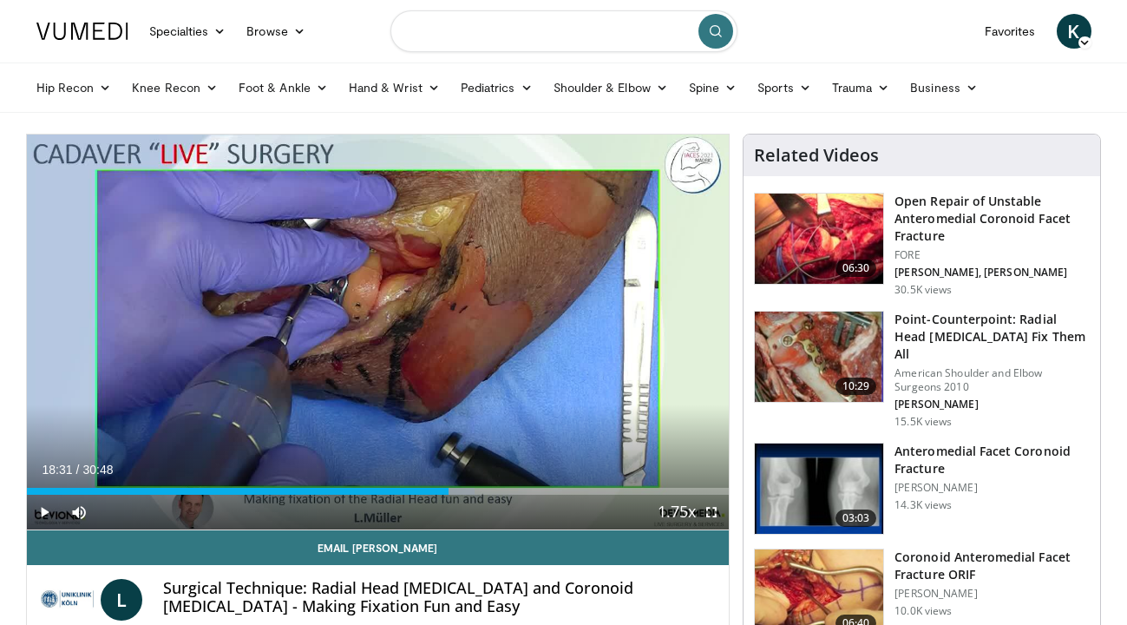
click at [557, 25] on input "Search topics, interventions" at bounding box center [563, 31] width 347 height 42
type input "**********"
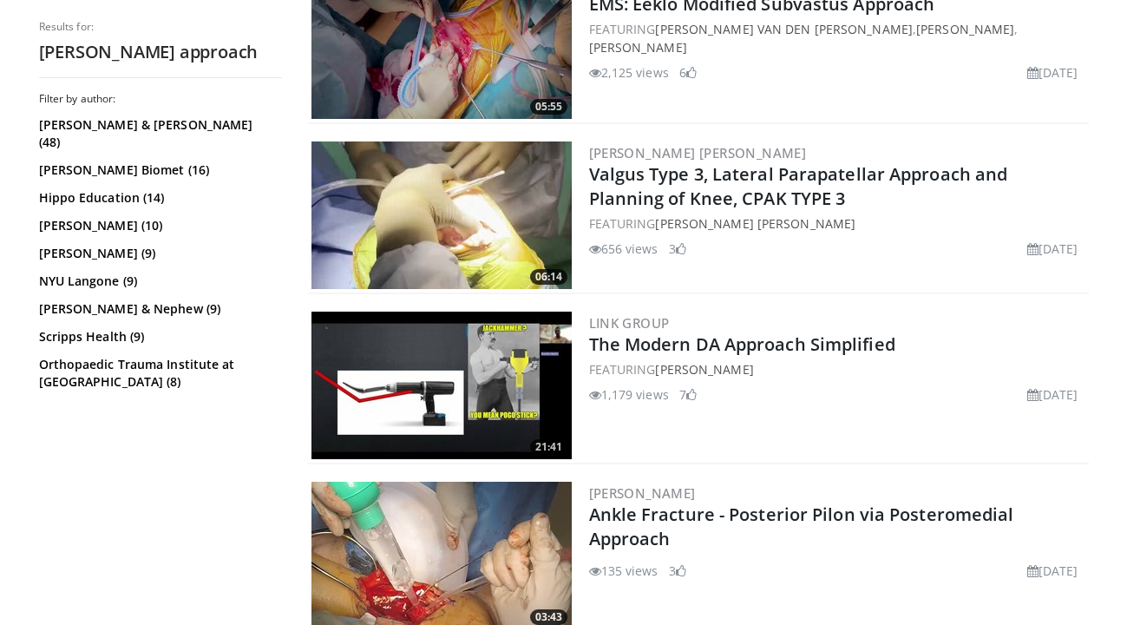
scroll to position [1101, 0]
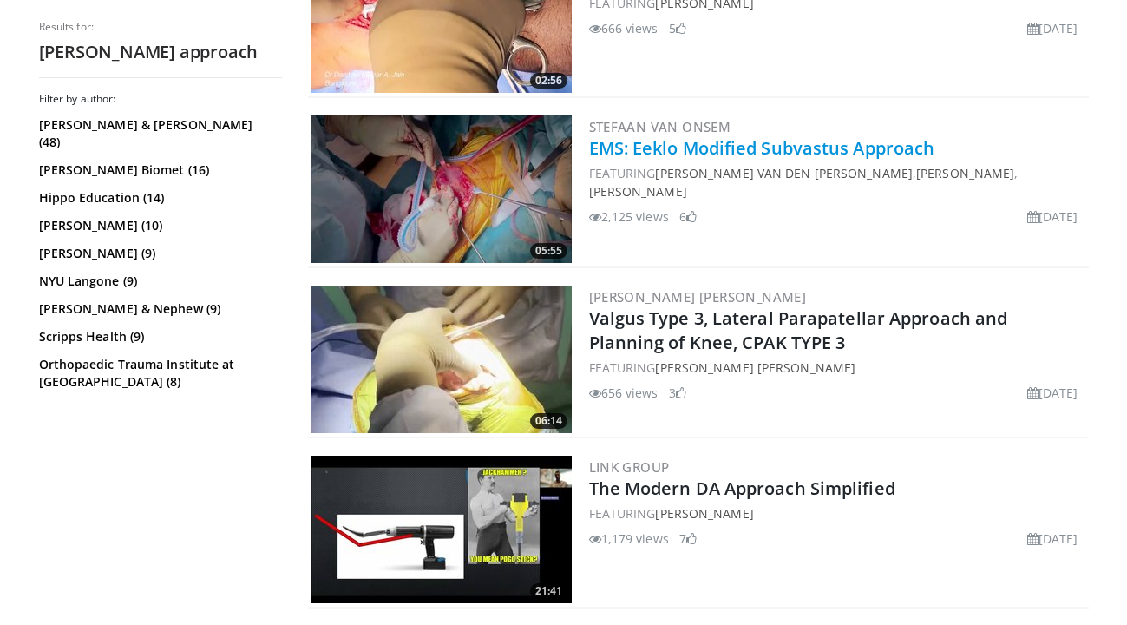
click at [734, 150] on link "EMS: Eeklo Modified Subvastus Approach" at bounding box center [762, 147] width 346 height 23
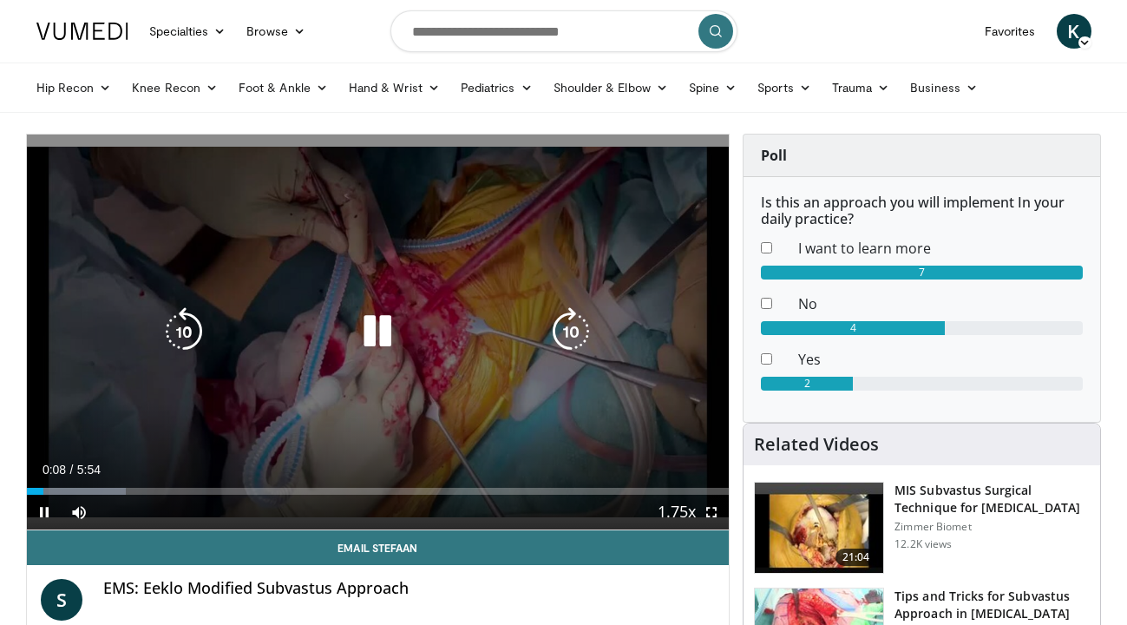
click at [387, 319] on icon "Video Player" at bounding box center [377, 331] width 49 height 49
click at [382, 327] on icon "Video Player" at bounding box center [377, 331] width 49 height 49
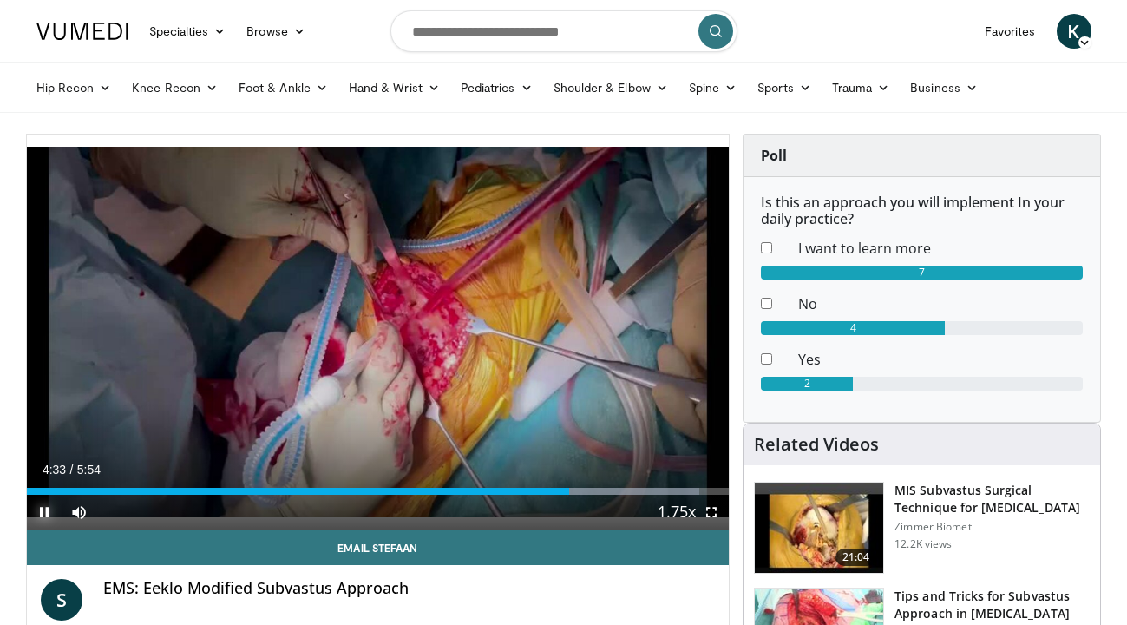
click at [43, 507] on span "Video Player" at bounding box center [44, 511] width 35 height 35
